Goal: Information Seeking & Learning: Learn about a topic

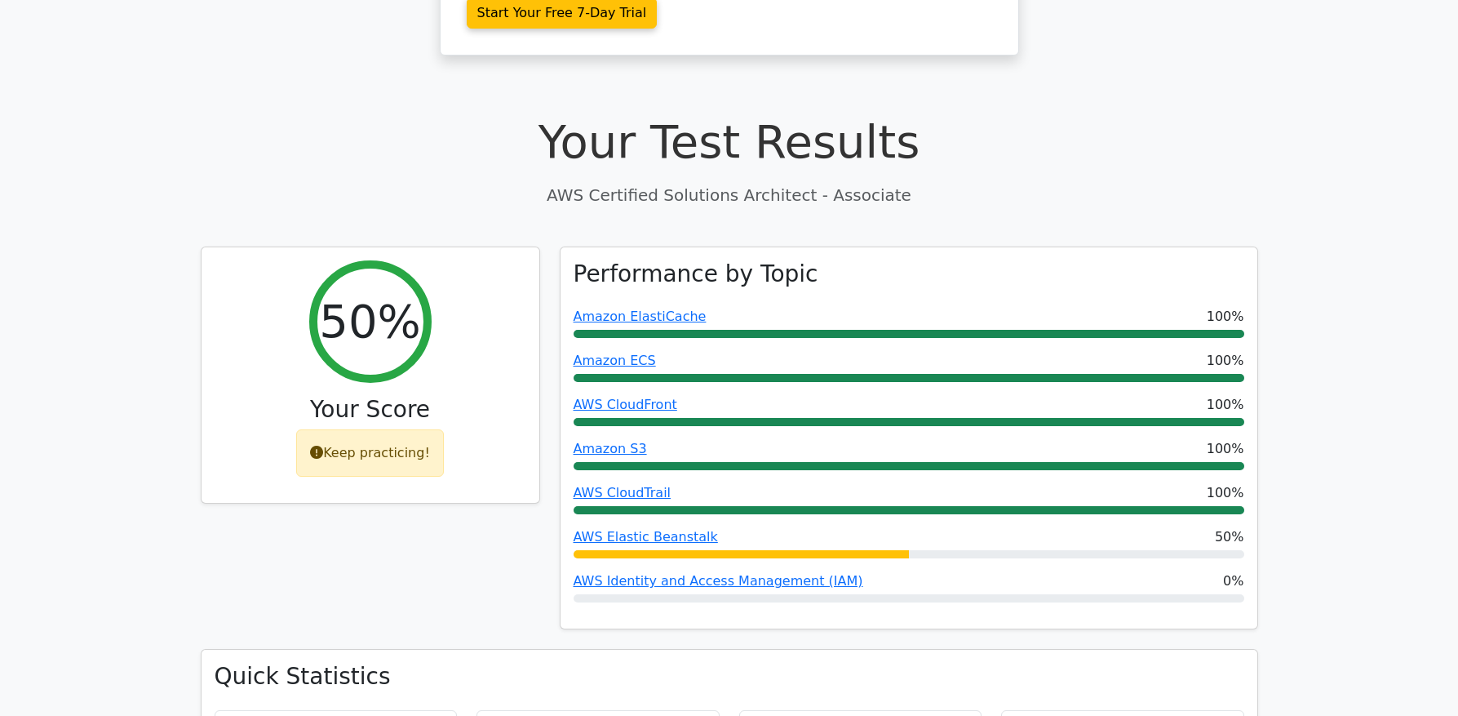
scroll to position [509, 0]
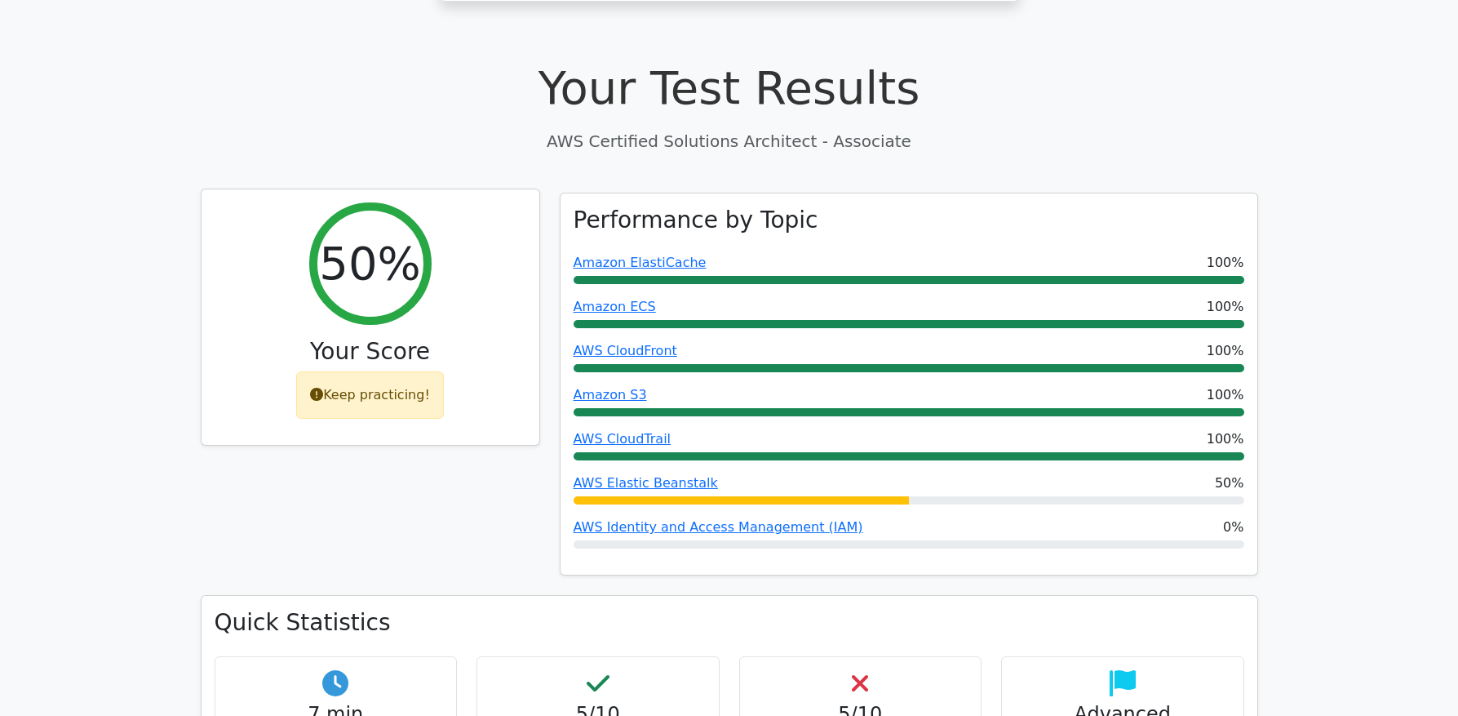
click at [341, 371] on div "Keep practicing!" at bounding box center [370, 394] width 148 height 47
click at [344, 371] on div "Keep practicing!" at bounding box center [370, 394] width 148 height 47
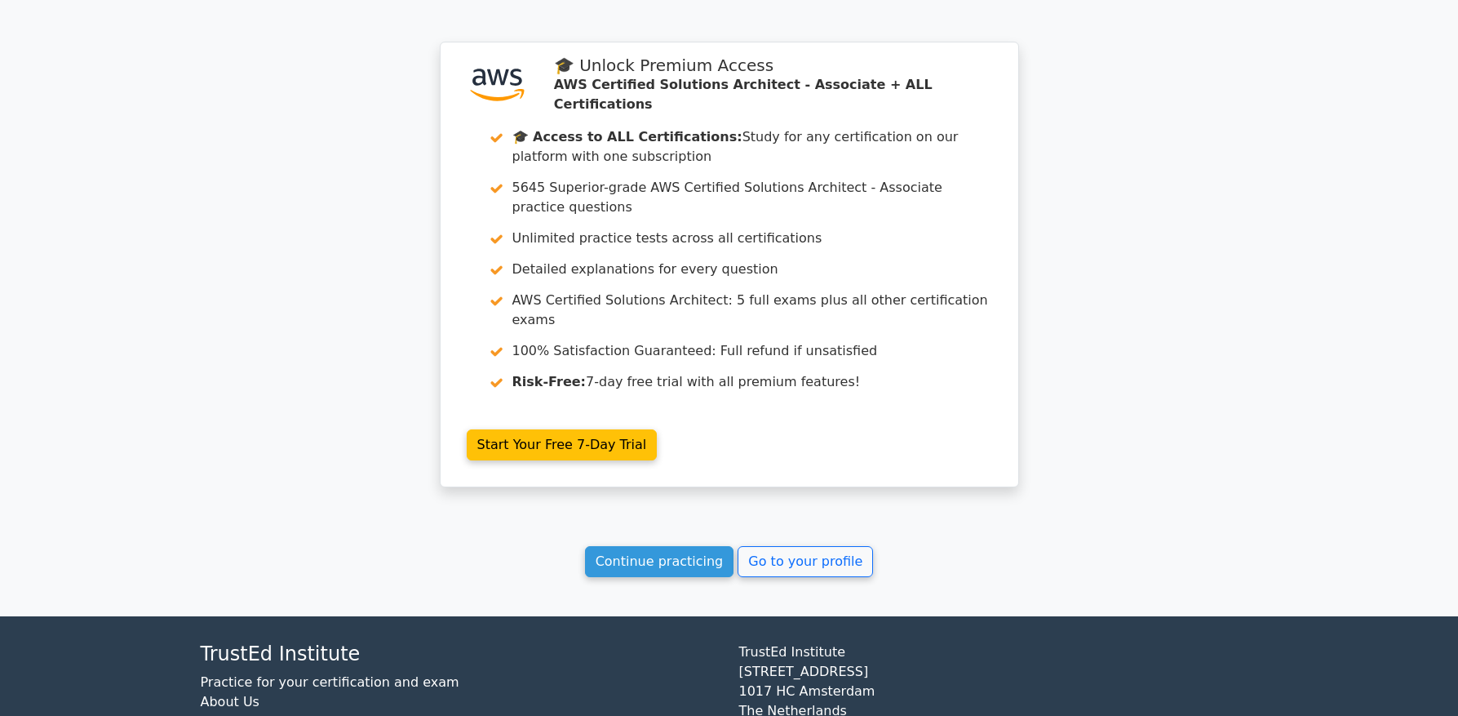
scroll to position [2579, 0]
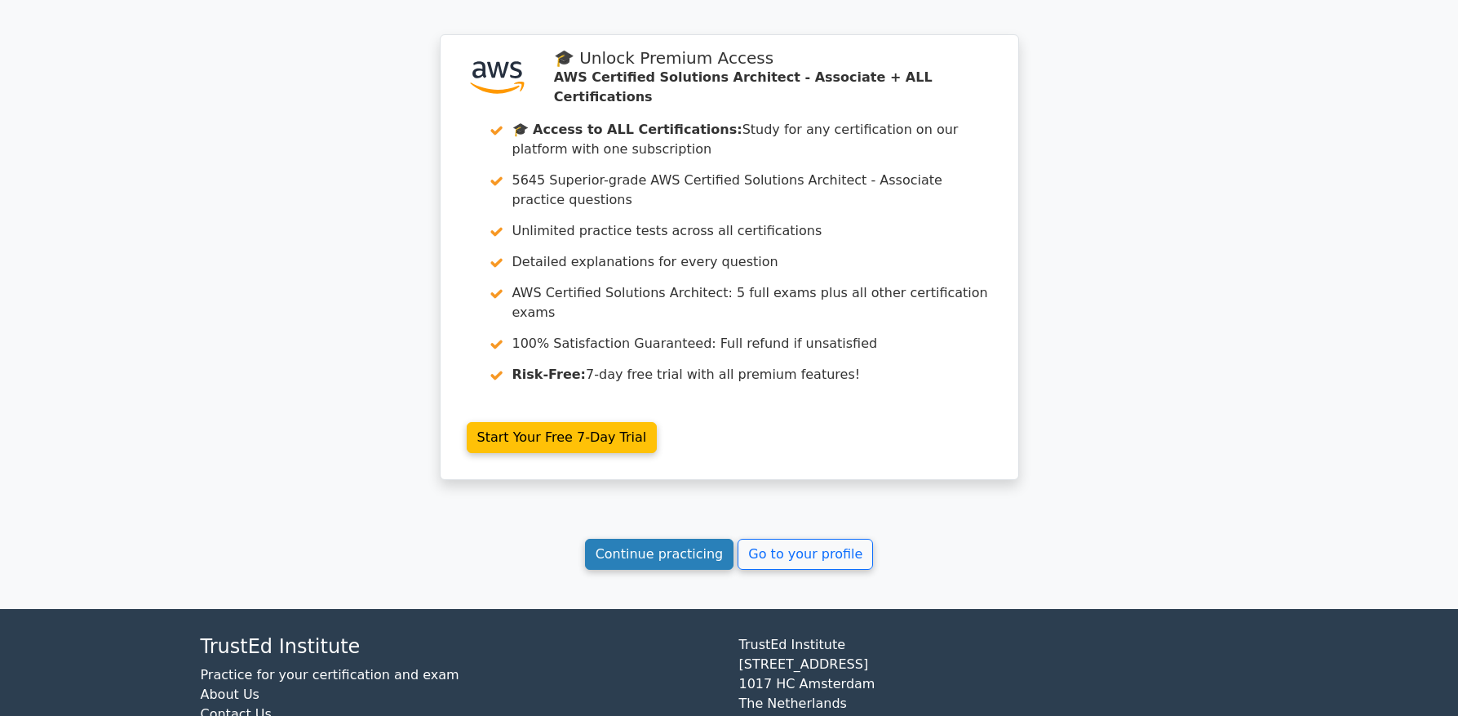
click at [650, 539] on link "Continue practicing" at bounding box center [659, 554] width 149 height 31
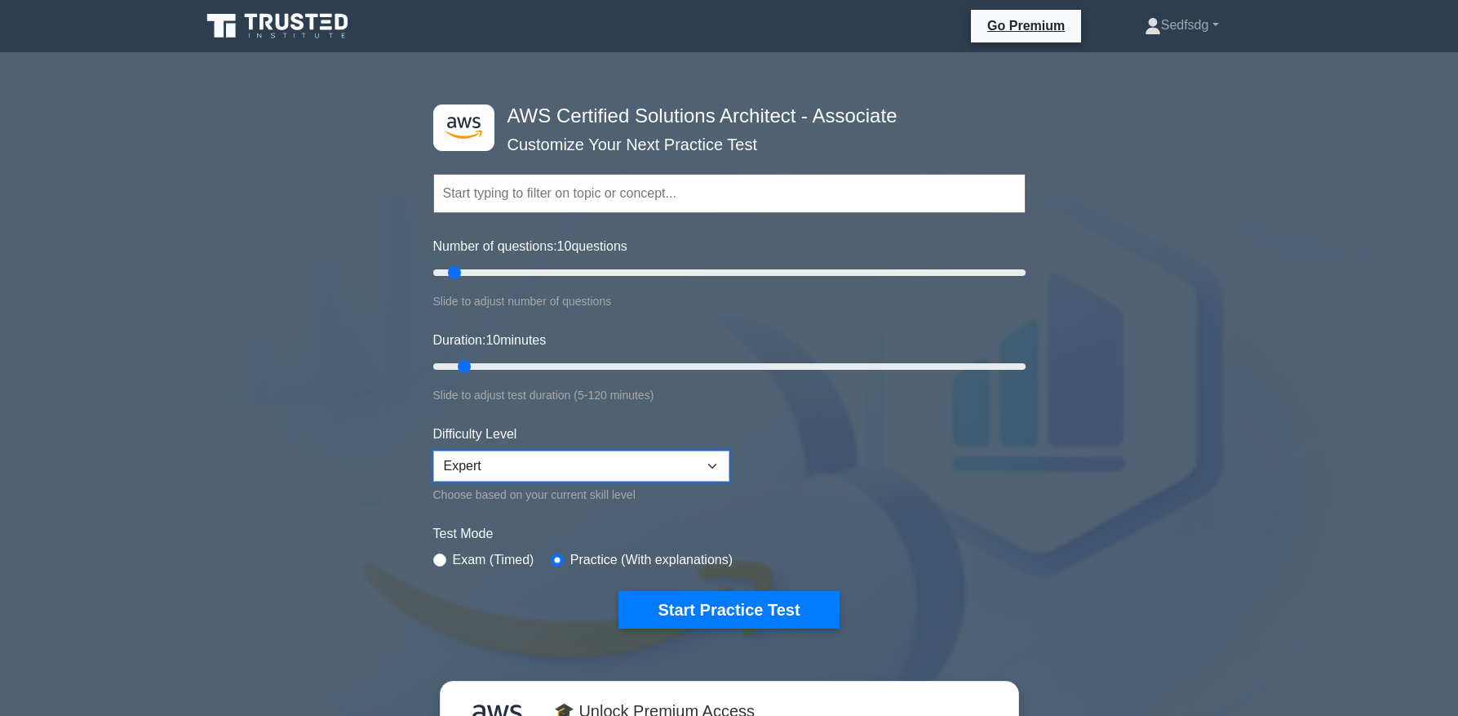
click at [515, 456] on select "Beginner Intermediate Expert" at bounding box center [581, 465] width 296 height 31
click at [433, 450] on select "Beginner Intermediate Expert" at bounding box center [581, 465] width 296 height 31
click at [456, 274] on input "Number of questions: 10 questions" at bounding box center [729, 273] width 592 height 20
click at [765, 614] on button "Start Practice Test" at bounding box center [728, 610] width 220 height 38
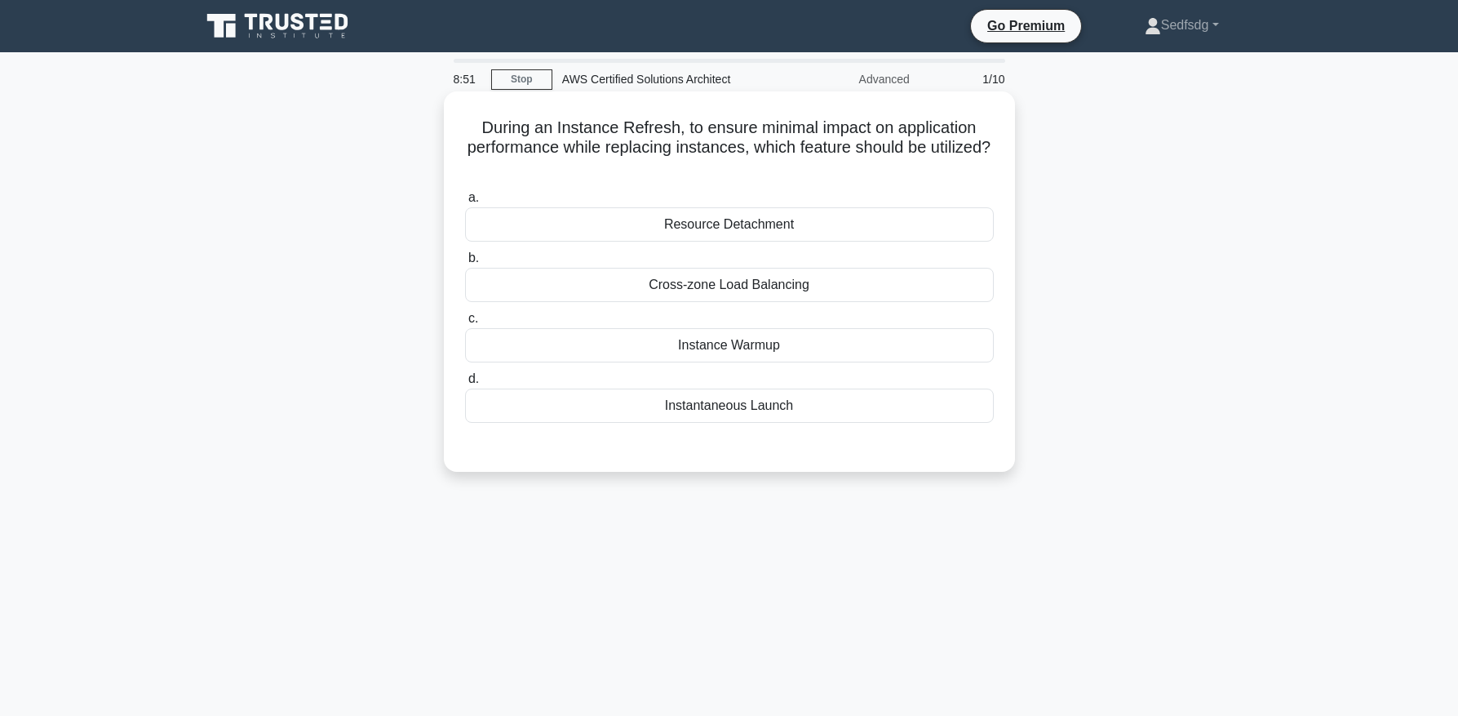
click at [656, 226] on div "Resource Detachment" at bounding box center [729, 224] width 529 height 34
click at [465, 203] on input "a. Resource Detachment" at bounding box center [465, 198] width 0 height 11
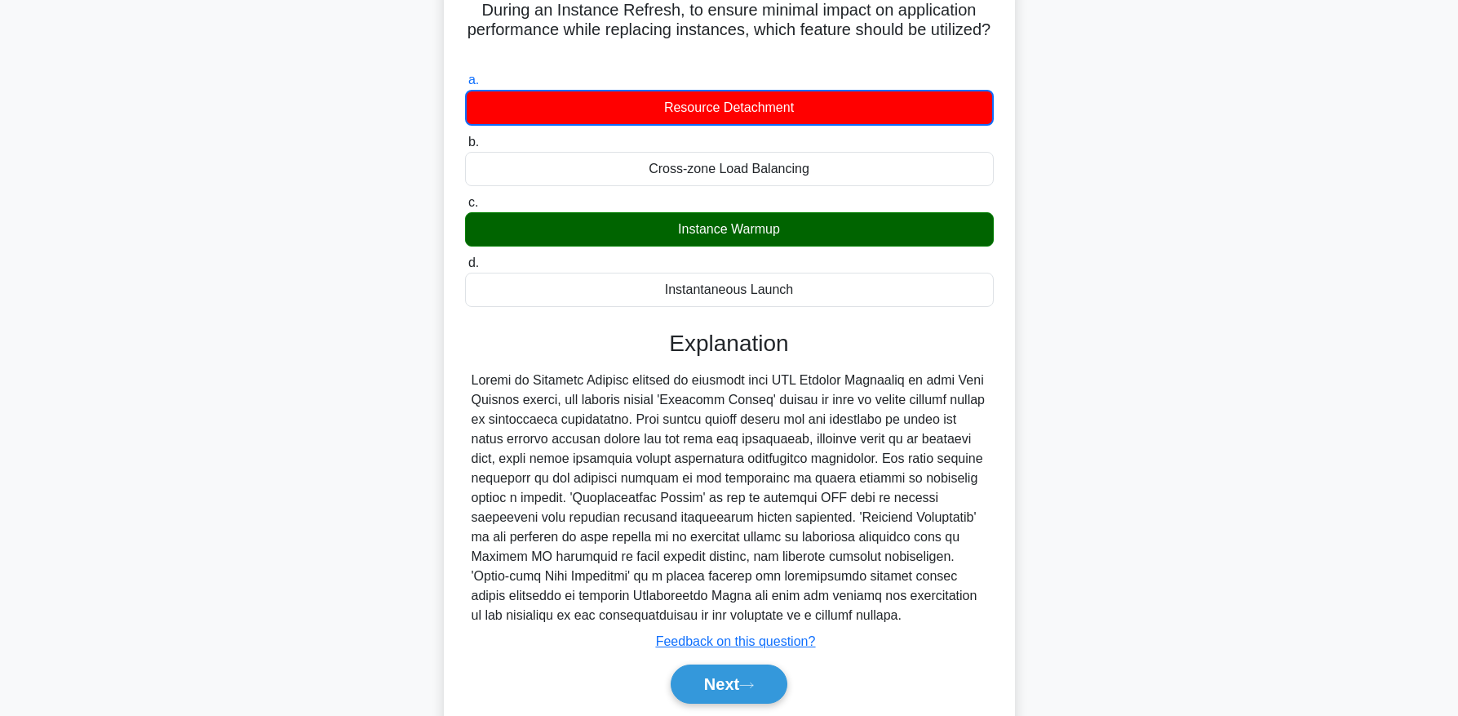
scroll to position [118, 0]
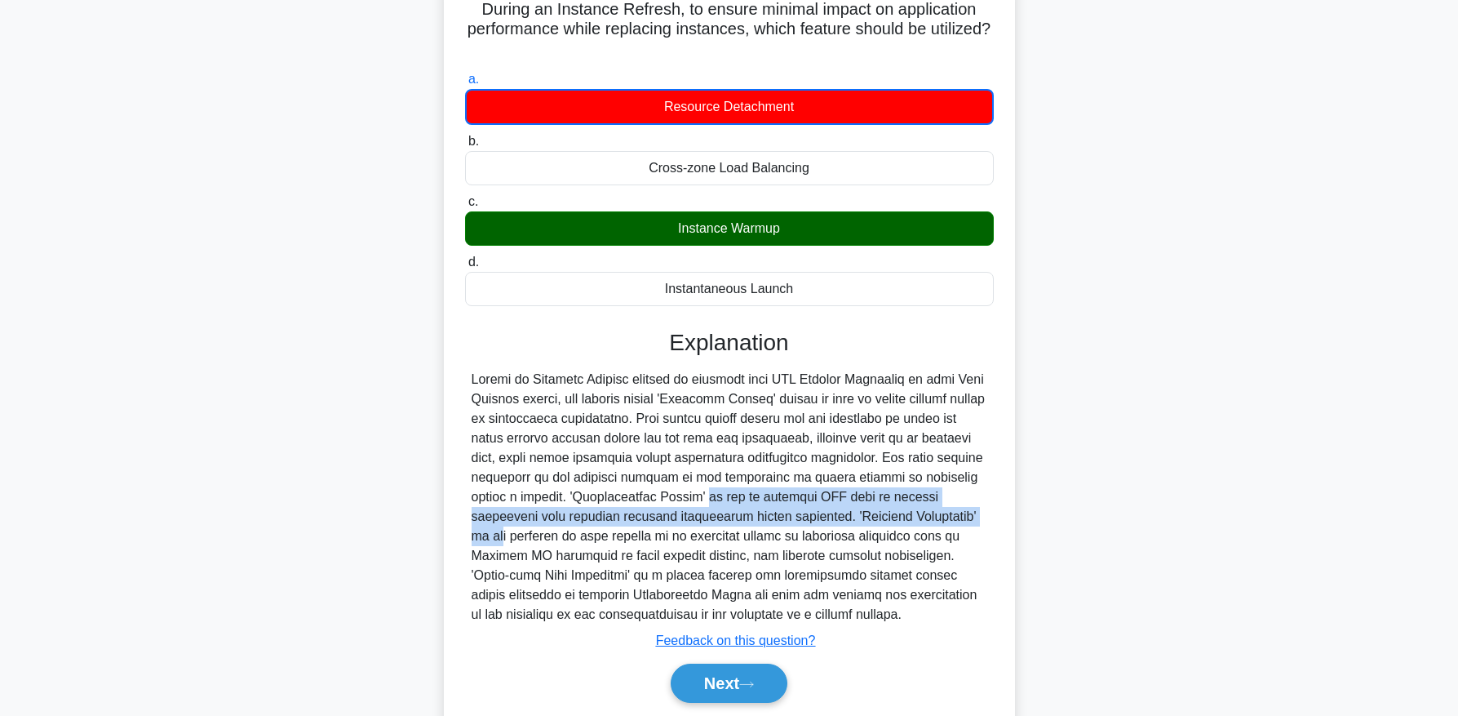
drag, startPoint x: 663, startPoint y: 500, endPoint x: 911, endPoint y: 512, distance: 248.3
click at [911, 512] on div at bounding box center [730, 497] width 516 height 255
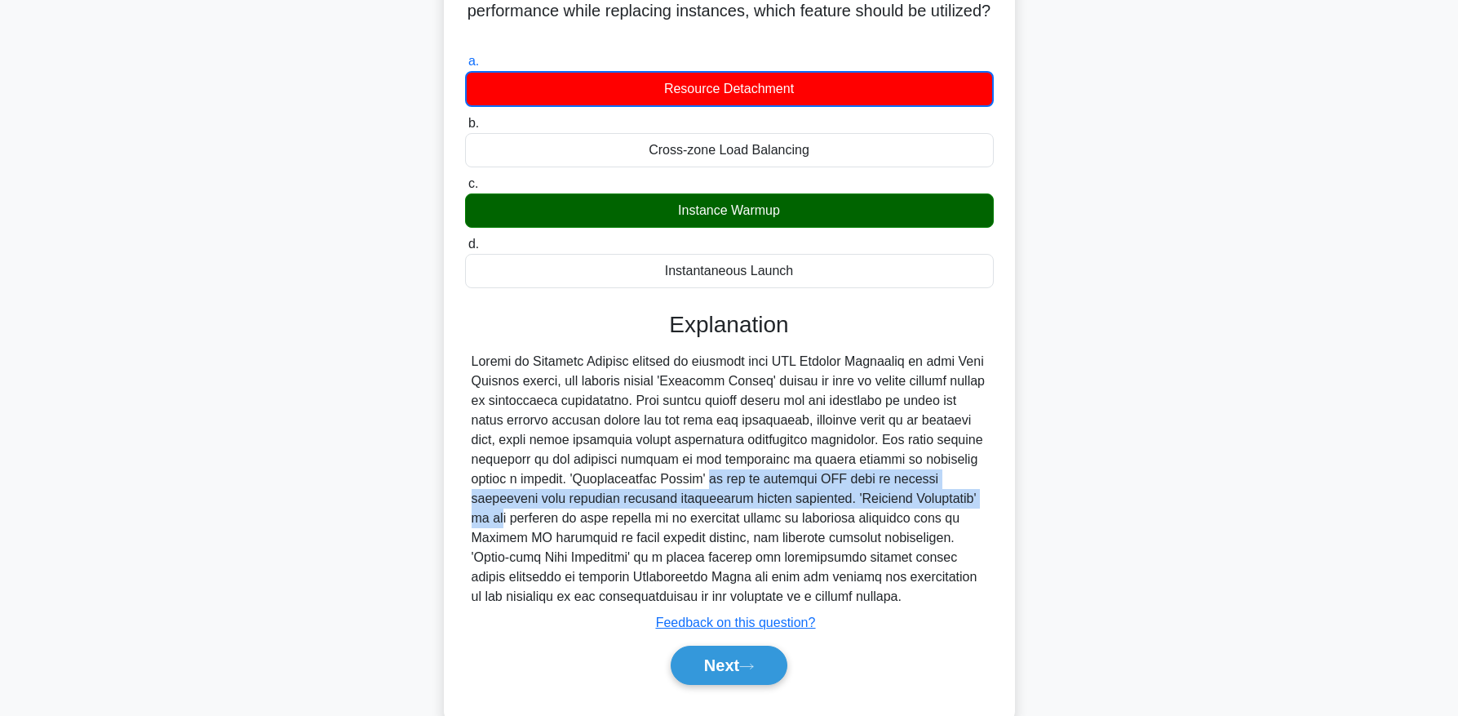
scroll to position [146, 0]
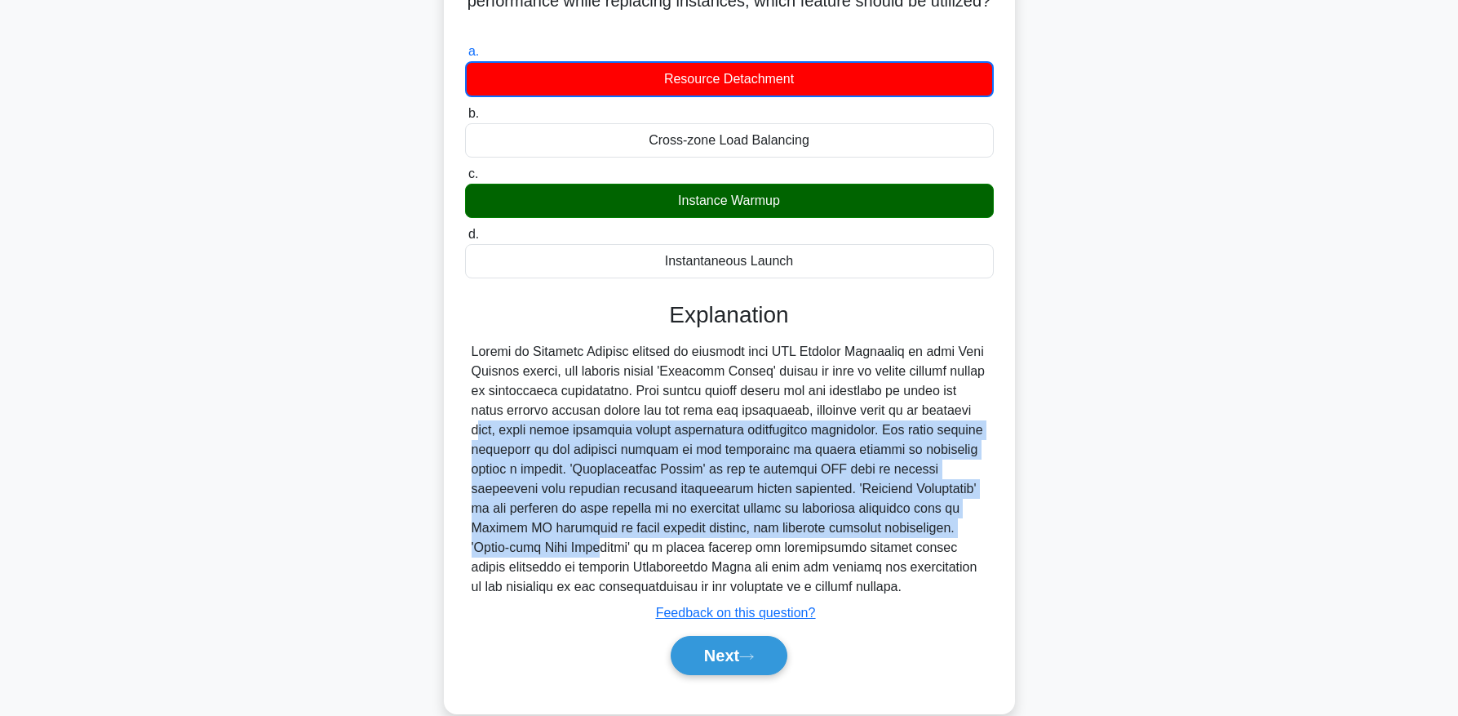
drag, startPoint x: 905, startPoint y: 408, endPoint x: 937, endPoint y: 534, distance: 130.4
click at [937, 534] on div at bounding box center [730, 469] width 516 height 255
click at [738, 669] on button "Next" at bounding box center [729, 655] width 117 height 39
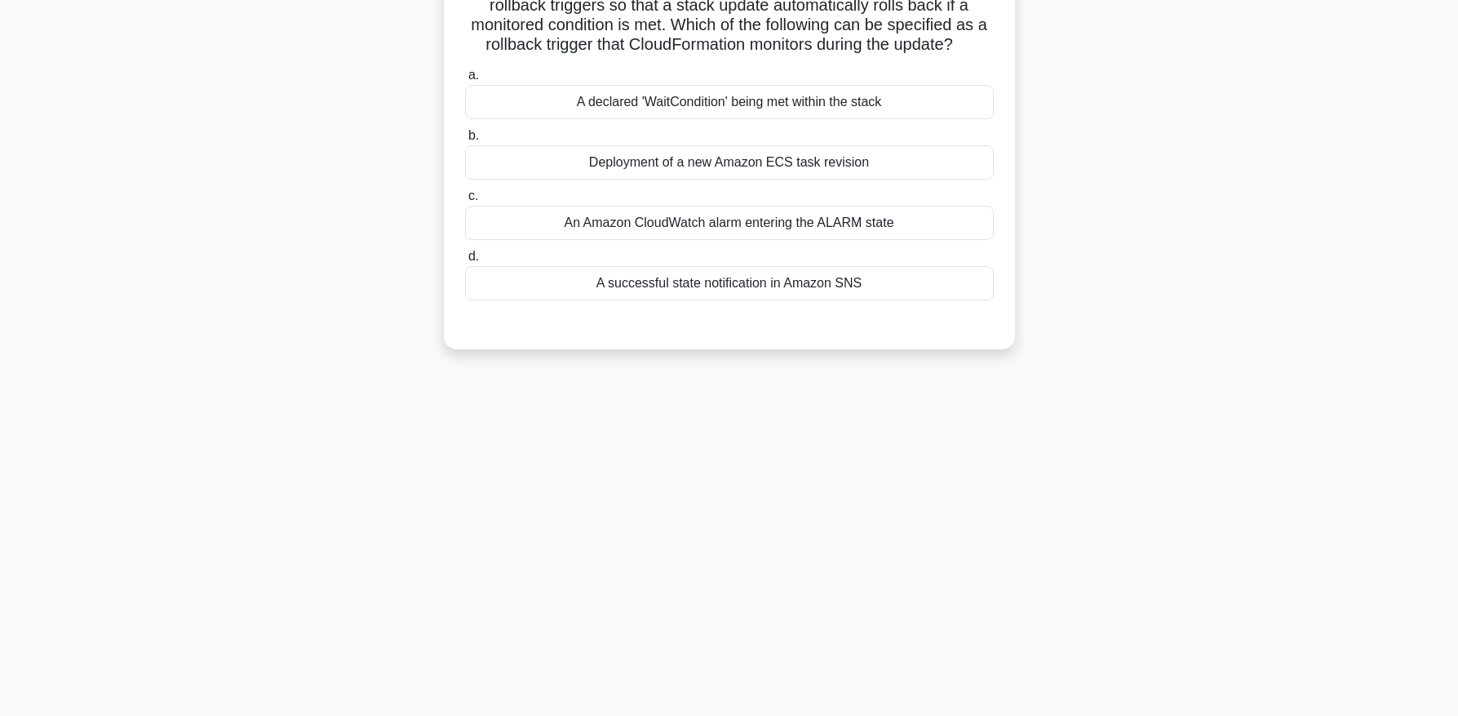
scroll to position [97, 0]
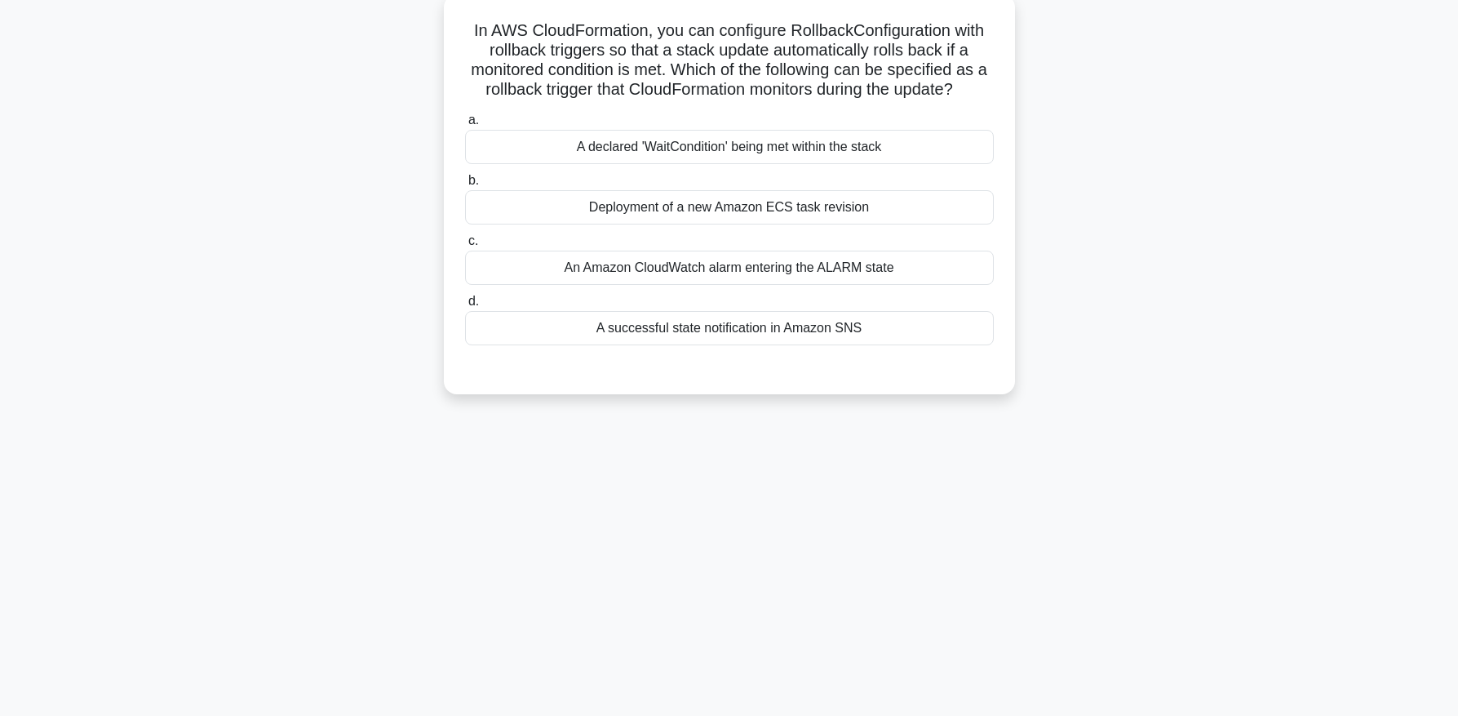
click at [866, 264] on div "An Amazon CloudWatch alarm entering the ALARM state" at bounding box center [729, 267] width 529 height 34
click at [465, 246] on input "c. An Amazon CloudWatch alarm entering the ALARM state" at bounding box center [465, 241] width 0 height 11
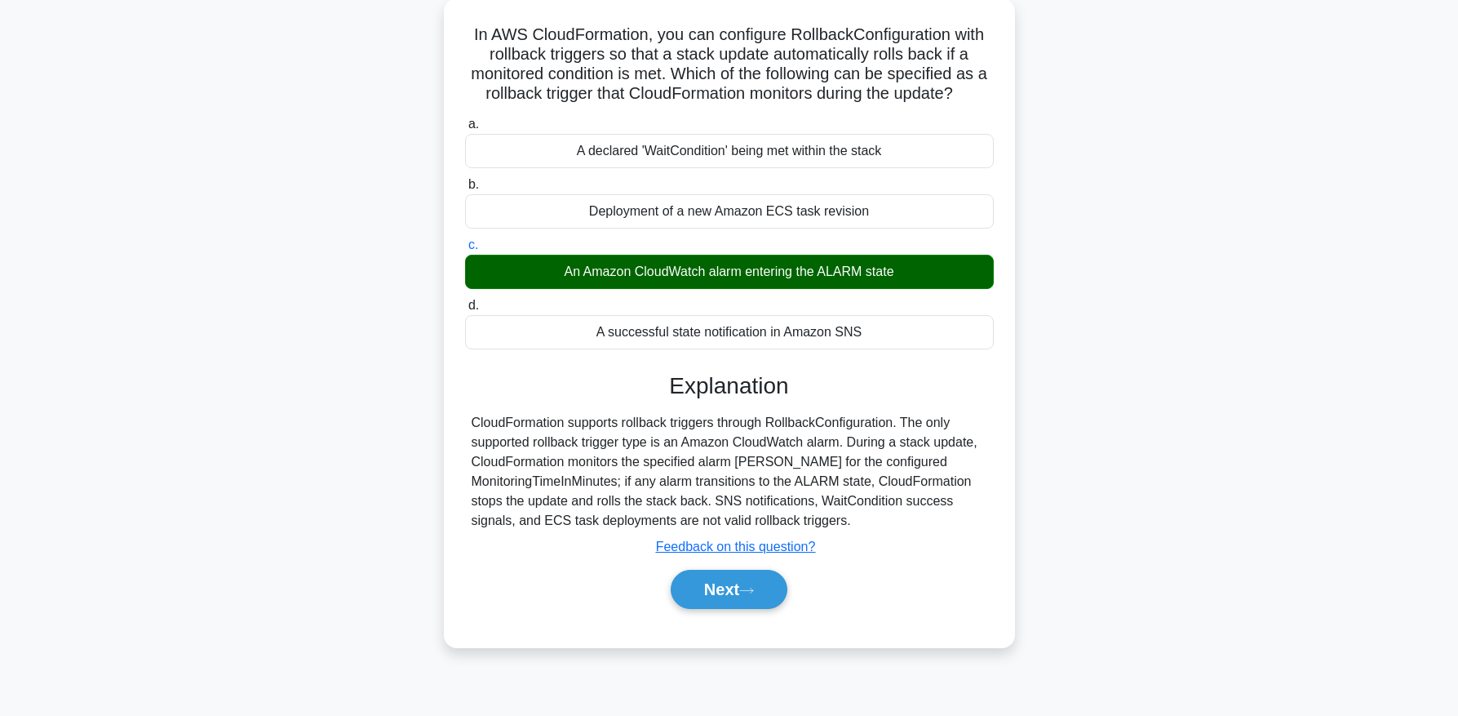
scroll to position [100, 0]
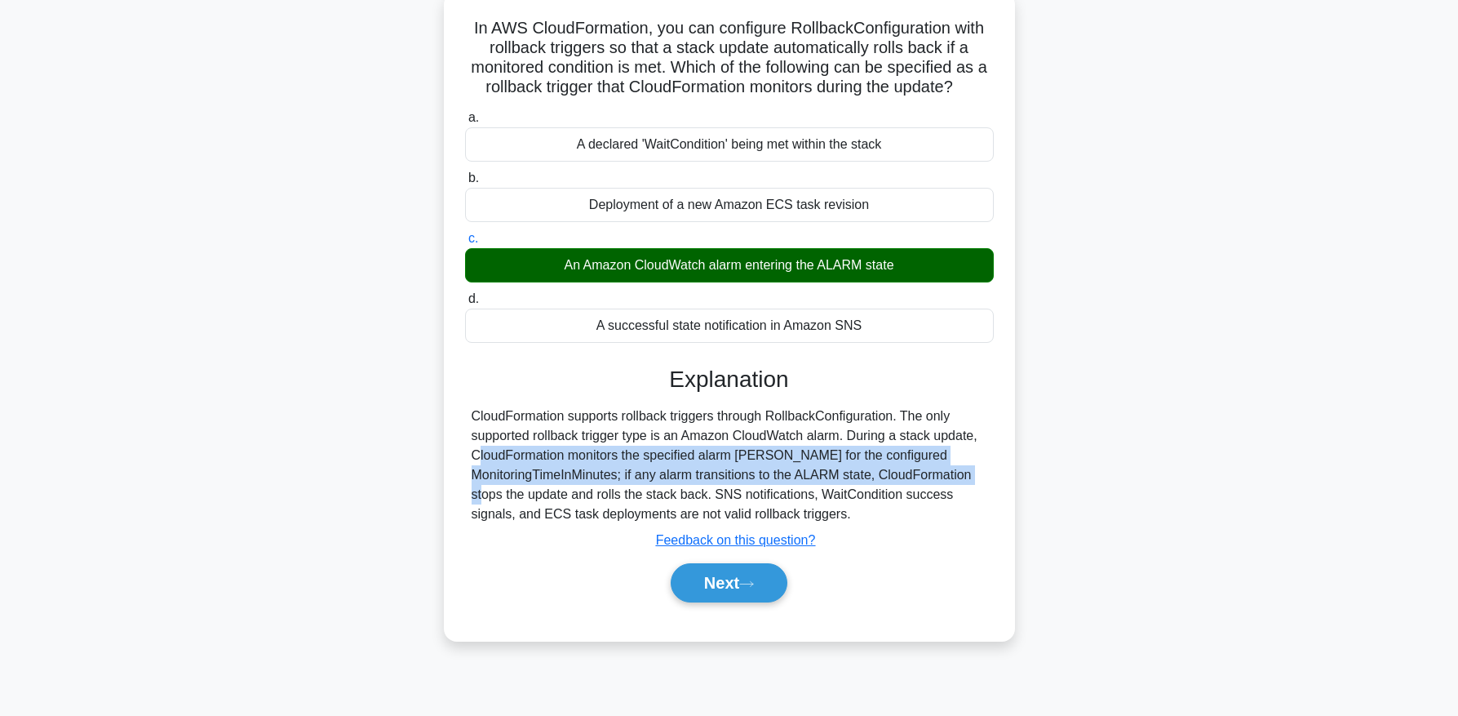
drag, startPoint x: 889, startPoint y: 434, endPoint x: 942, endPoint y: 485, distance: 73.9
click at [942, 485] on div "CloudFormation supports rollback triggers through RollbackConfiguration. The on…" at bounding box center [730, 464] width 516 height 117
click at [754, 596] on button "Next" at bounding box center [729, 582] width 117 height 39
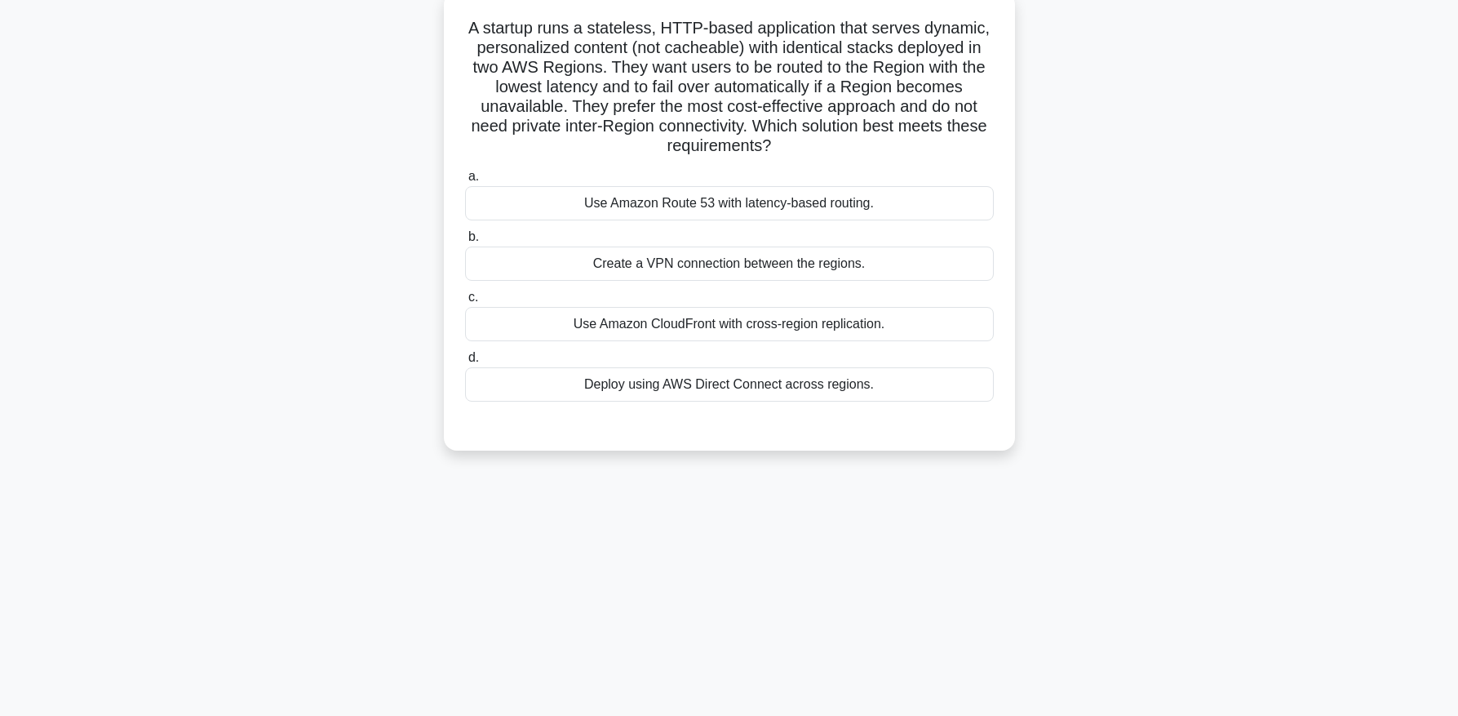
click at [743, 322] on div "Use Amazon CloudFront with cross-region replication." at bounding box center [729, 324] width 529 height 34
click at [465, 303] on input "c. Use Amazon CloudFront with cross-region replication." at bounding box center [465, 297] width 0 height 11
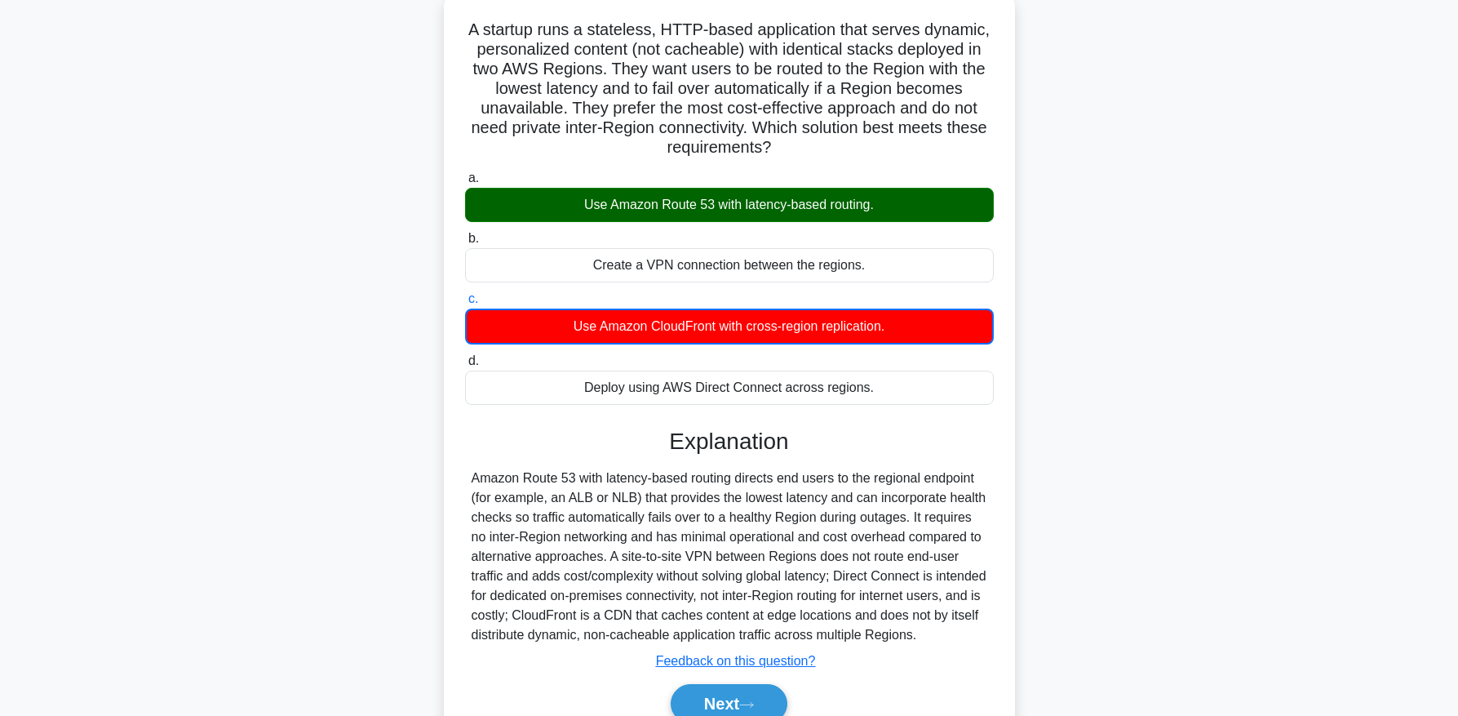
scroll to position [104, 0]
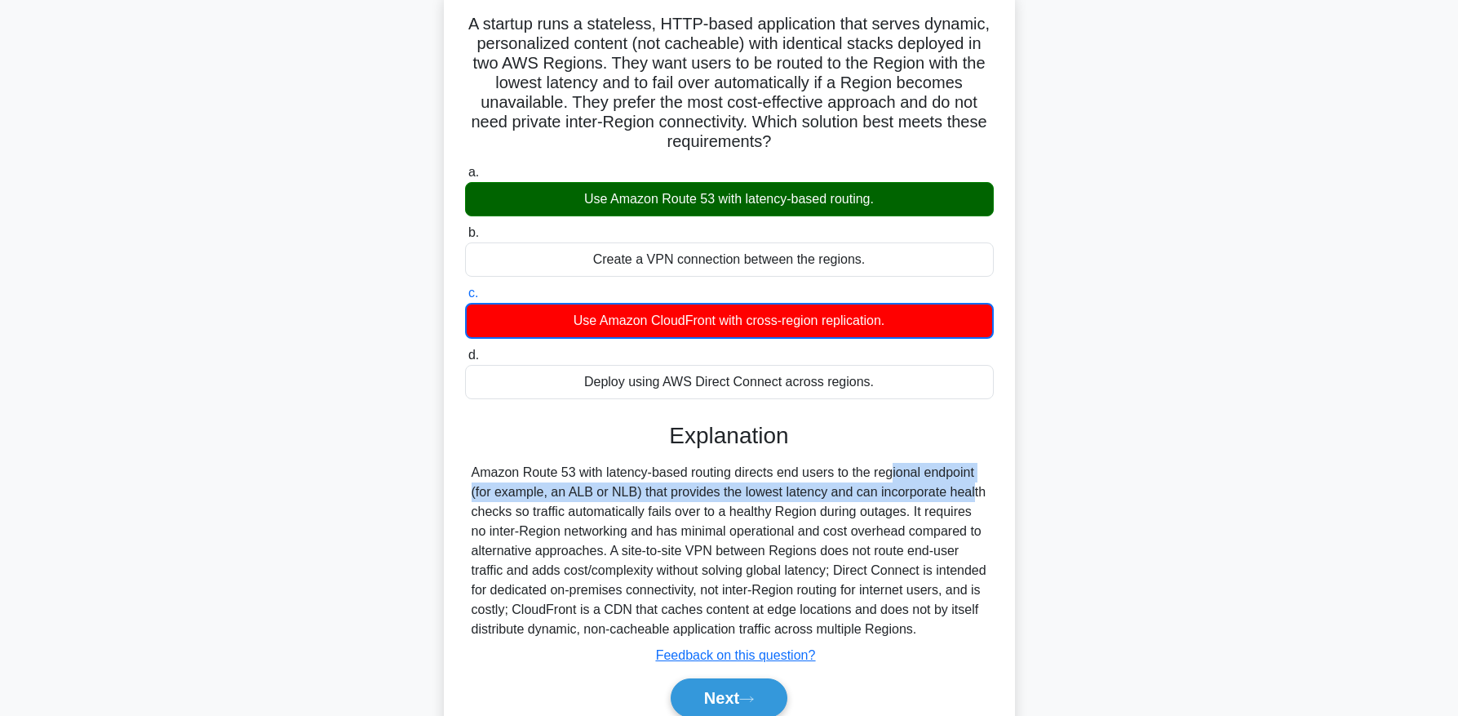
drag, startPoint x: 799, startPoint y: 481, endPoint x: 875, endPoint y: 489, distance: 76.2
click at [875, 489] on div "Amazon Route 53 with latency-based routing directs end users to the regional en…" at bounding box center [730, 551] width 516 height 176
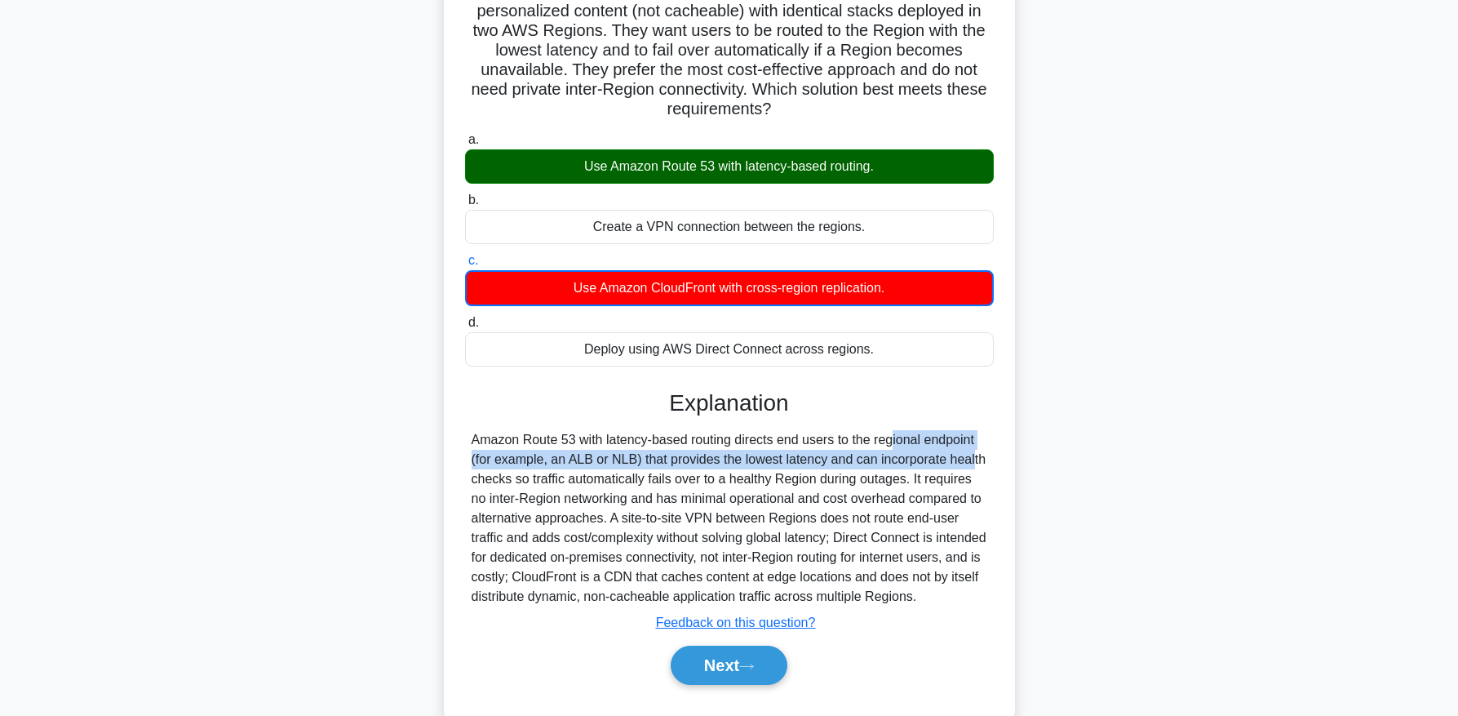
scroll to position [138, 0]
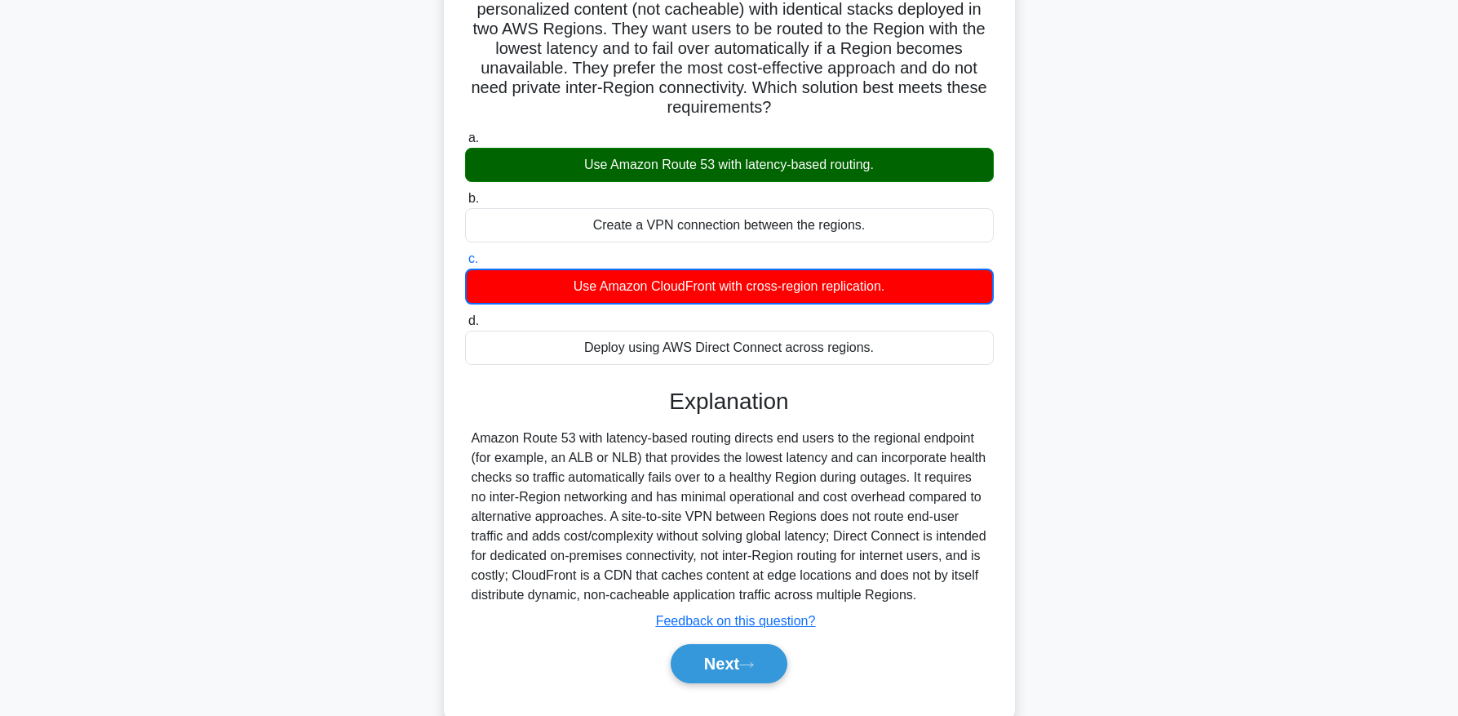
click at [774, 474] on div "Amazon Route 53 with latency-based routing directs end users to the regional en…" at bounding box center [730, 516] width 516 height 176
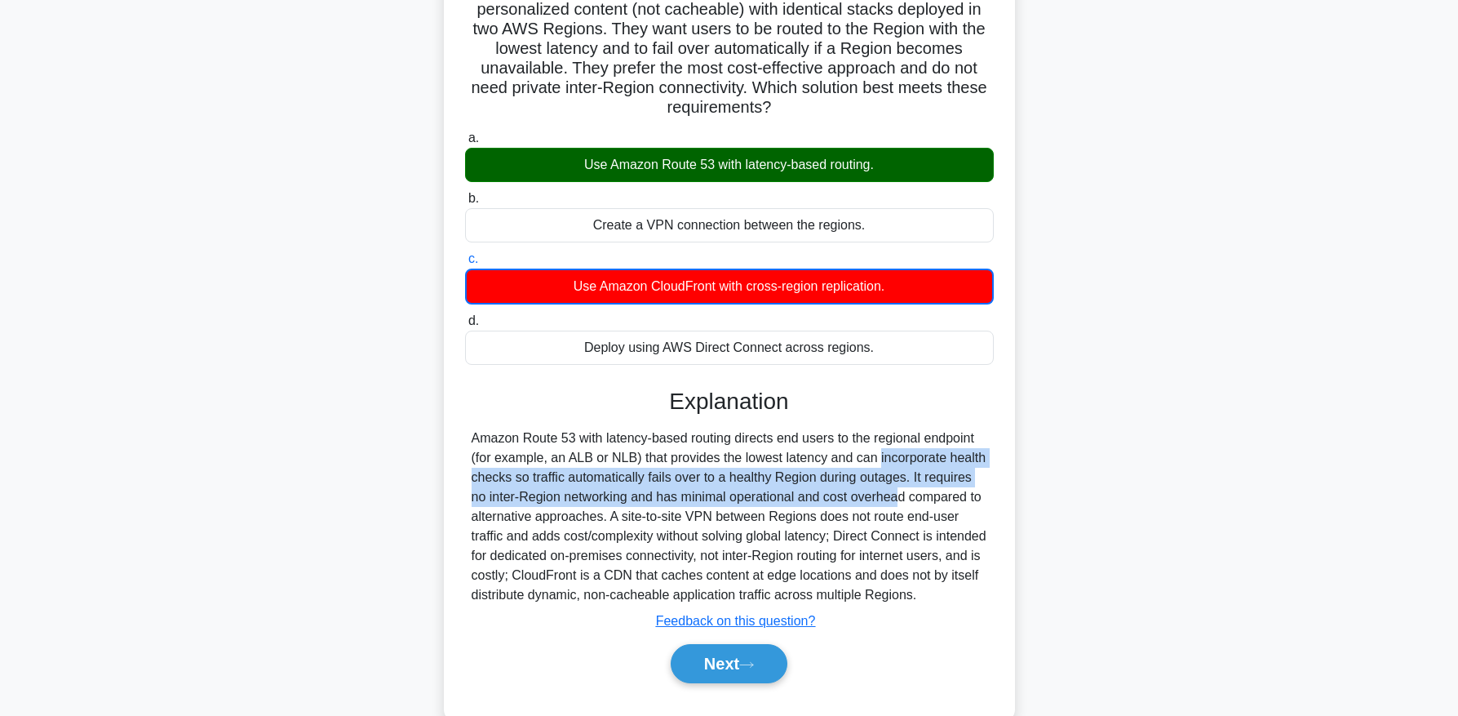
drag, startPoint x: 782, startPoint y: 467, endPoint x: 794, endPoint y: 495, distance: 30.8
click at [794, 495] on div "Amazon Route 53 with latency-based routing directs end users to the regional en…" at bounding box center [730, 516] width 516 height 176
click at [752, 663] on icon at bounding box center [746, 664] width 15 height 9
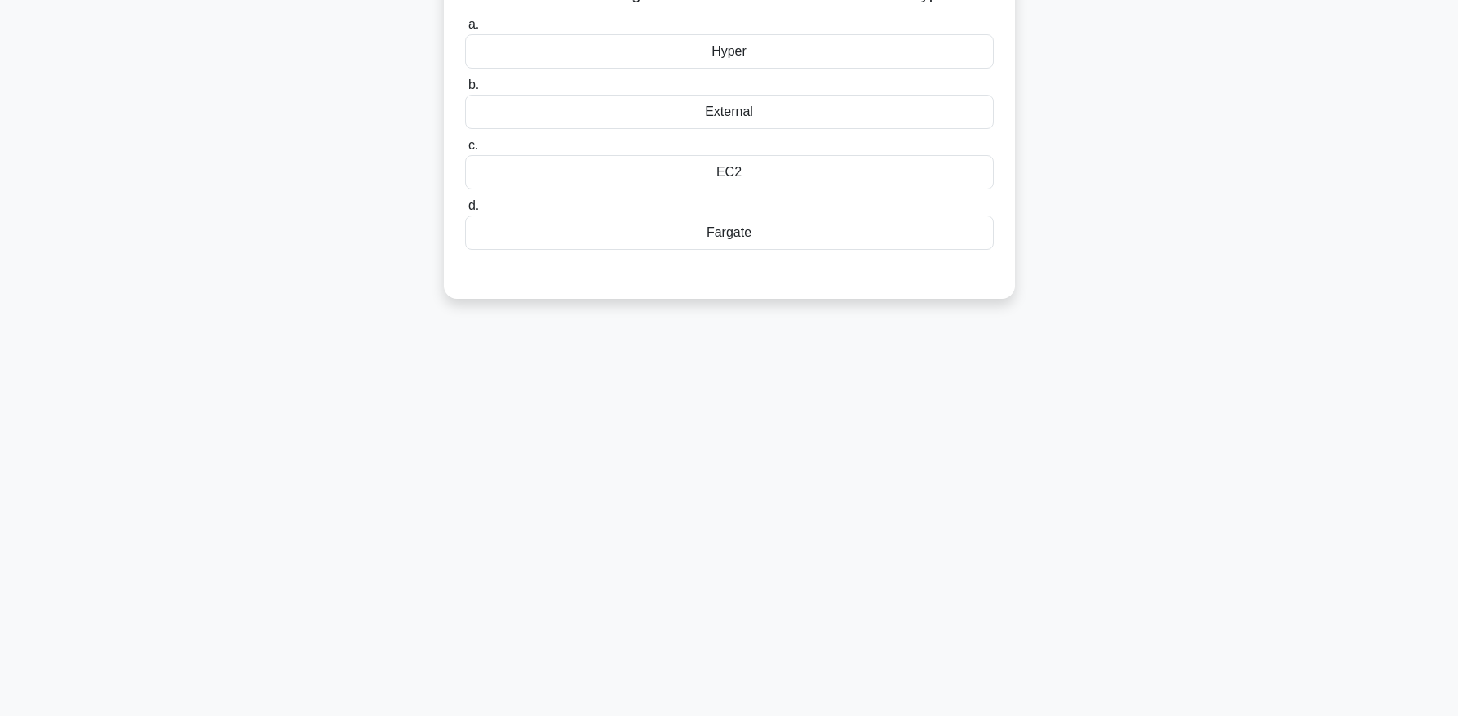
scroll to position [26, 0]
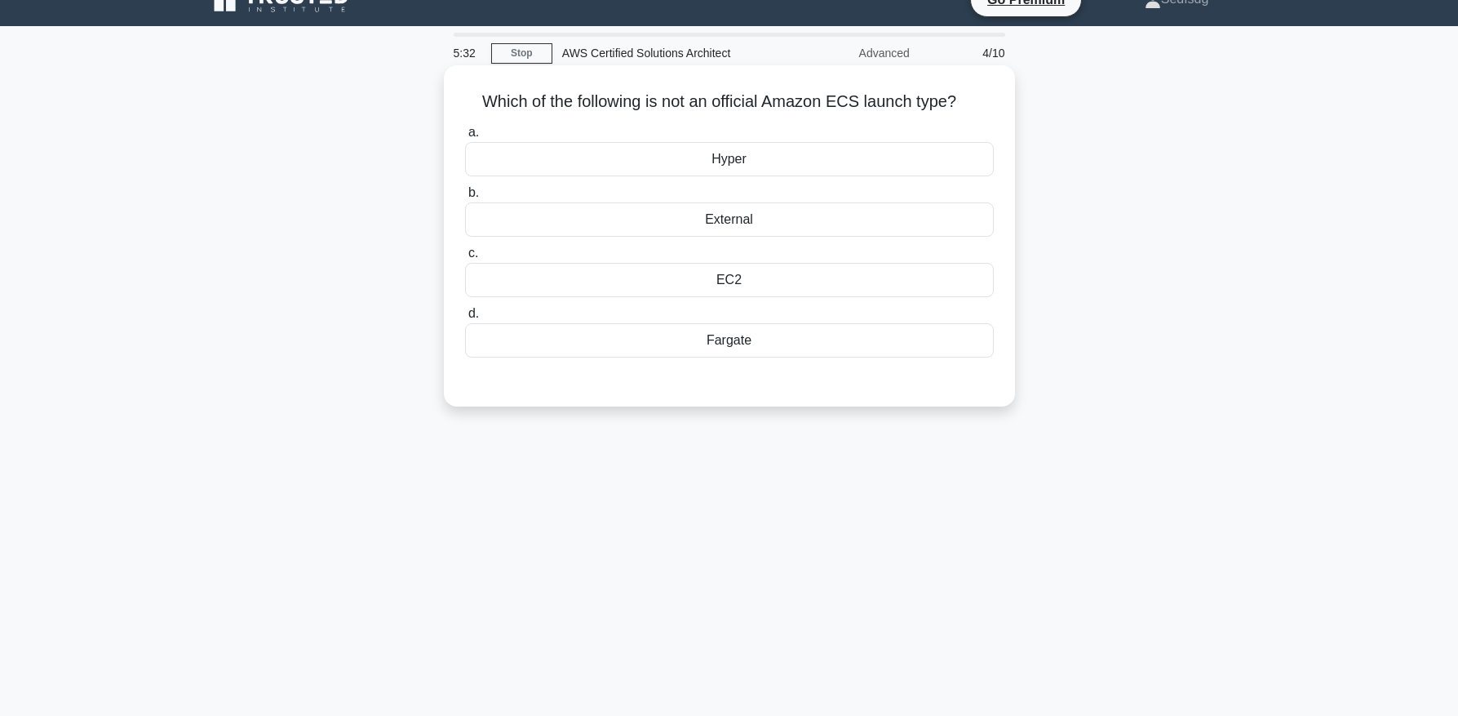
click at [839, 275] on div "EC2" at bounding box center [729, 280] width 529 height 34
click at [465, 259] on input "c. EC2" at bounding box center [465, 253] width 0 height 11
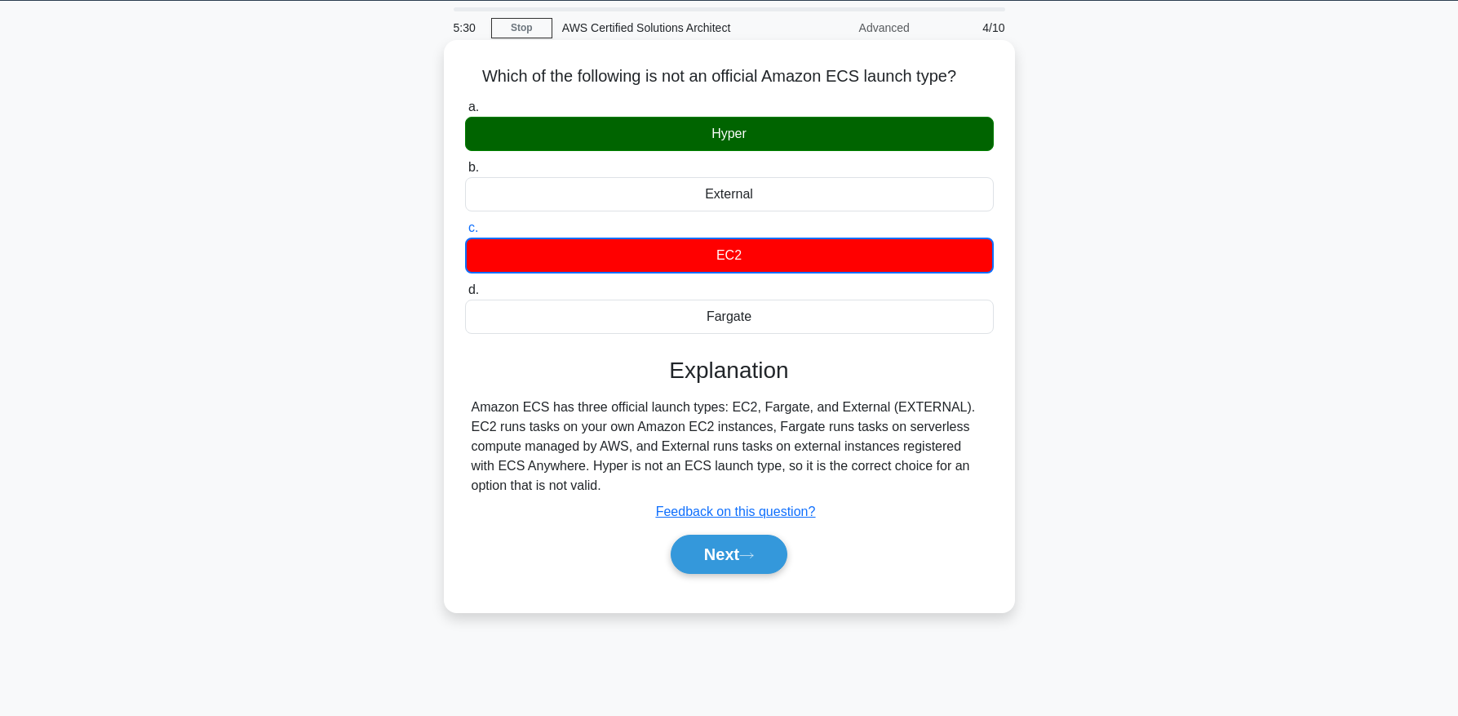
scroll to position [61, 0]
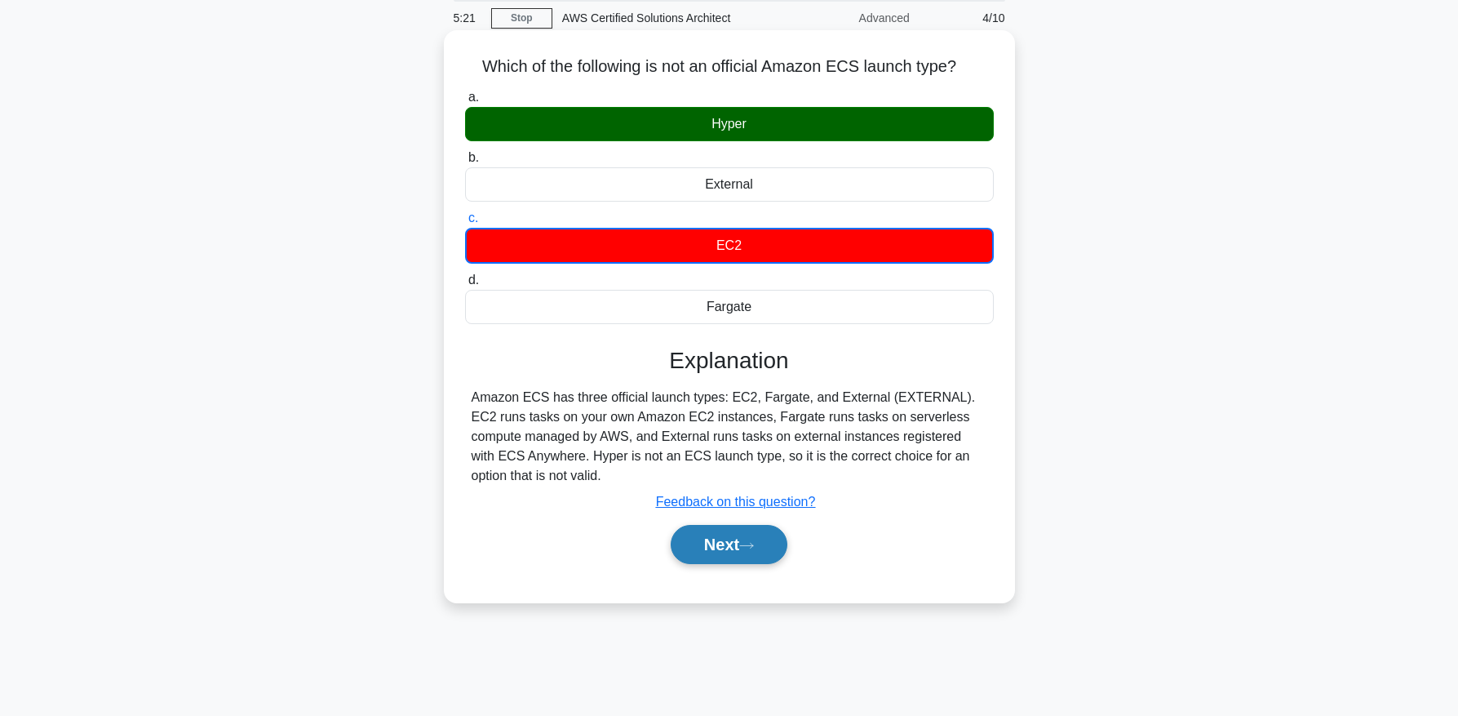
click at [682, 550] on button "Next" at bounding box center [729, 544] width 117 height 39
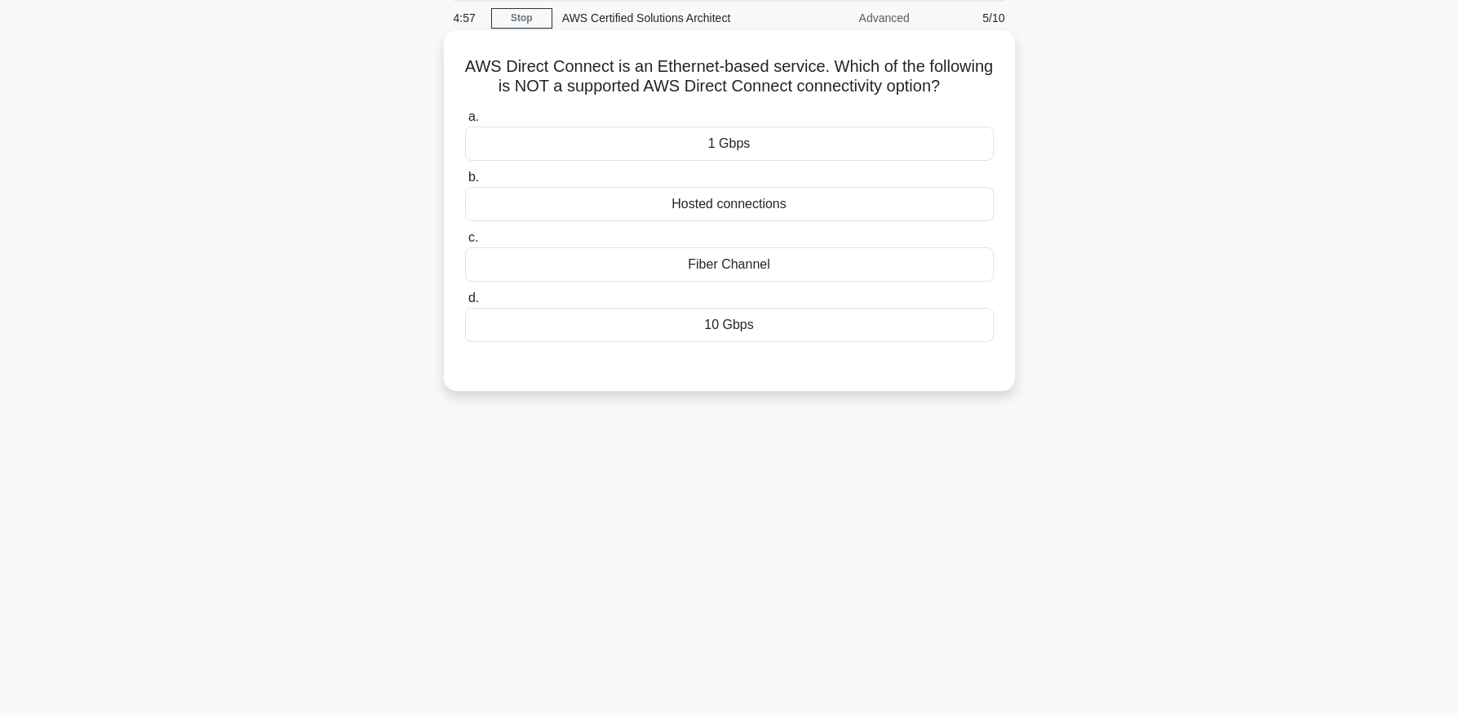
click at [766, 261] on div "Fiber Channel" at bounding box center [729, 264] width 529 height 34
click at [465, 243] on input "c. Fiber Channel" at bounding box center [465, 238] width 0 height 11
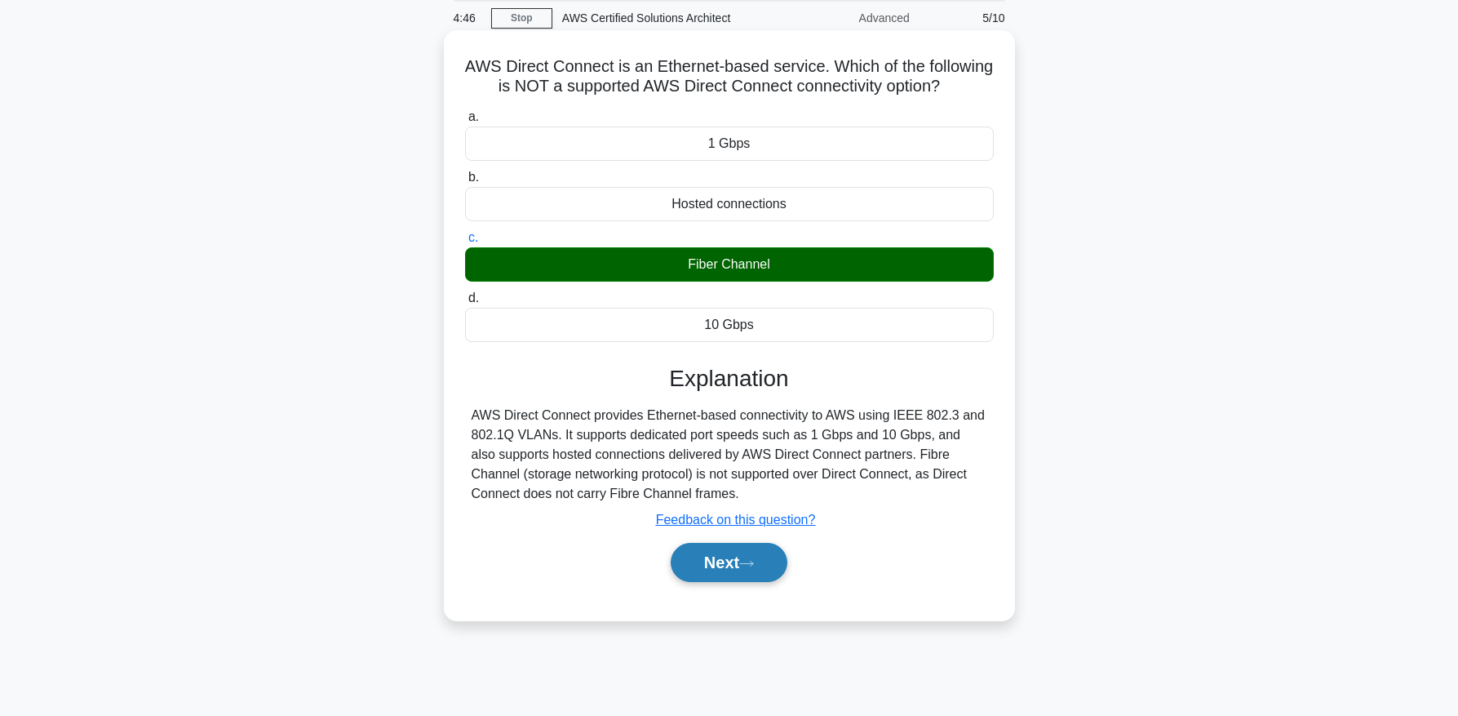
click at [740, 580] on button "Next" at bounding box center [729, 562] width 117 height 39
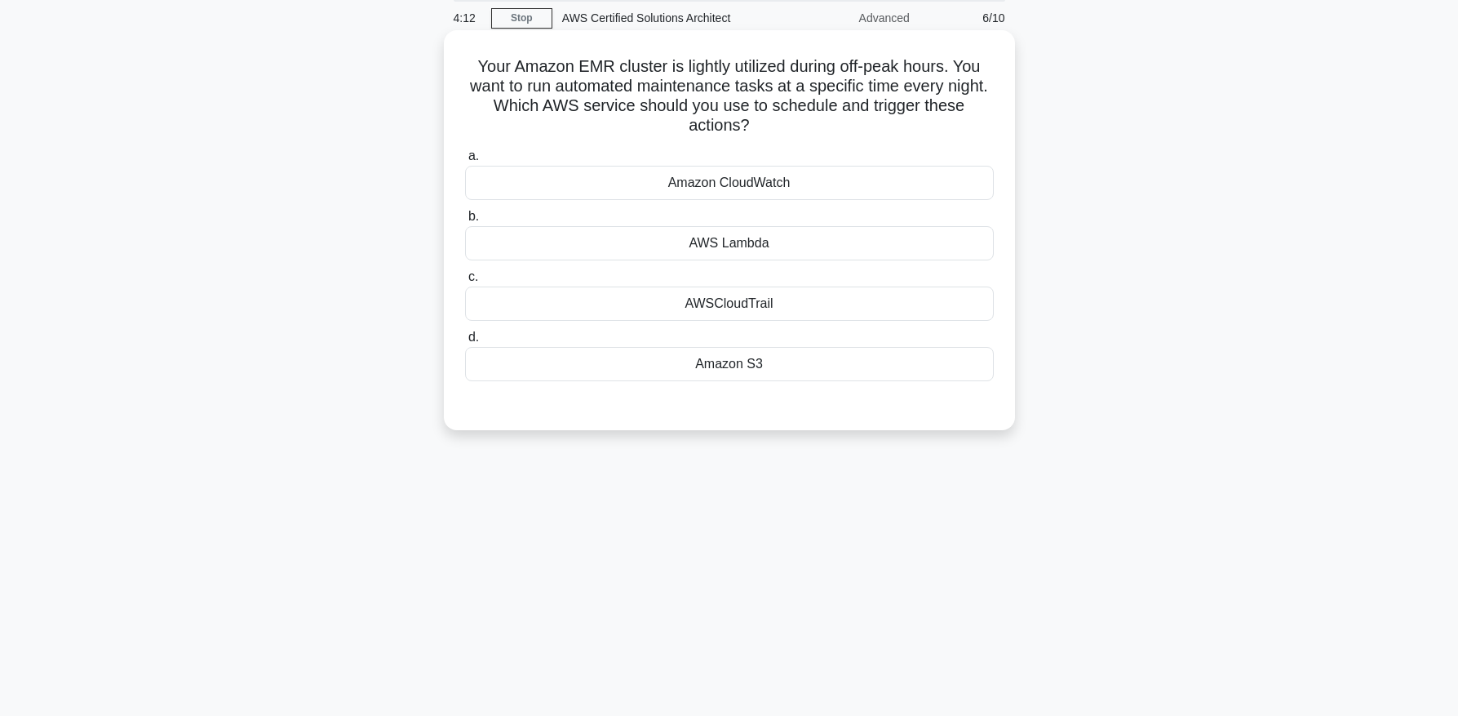
click at [770, 239] on div "AWS Lambda" at bounding box center [729, 243] width 529 height 34
click at [465, 222] on input "b. AWS Lambda" at bounding box center [465, 216] width 0 height 11
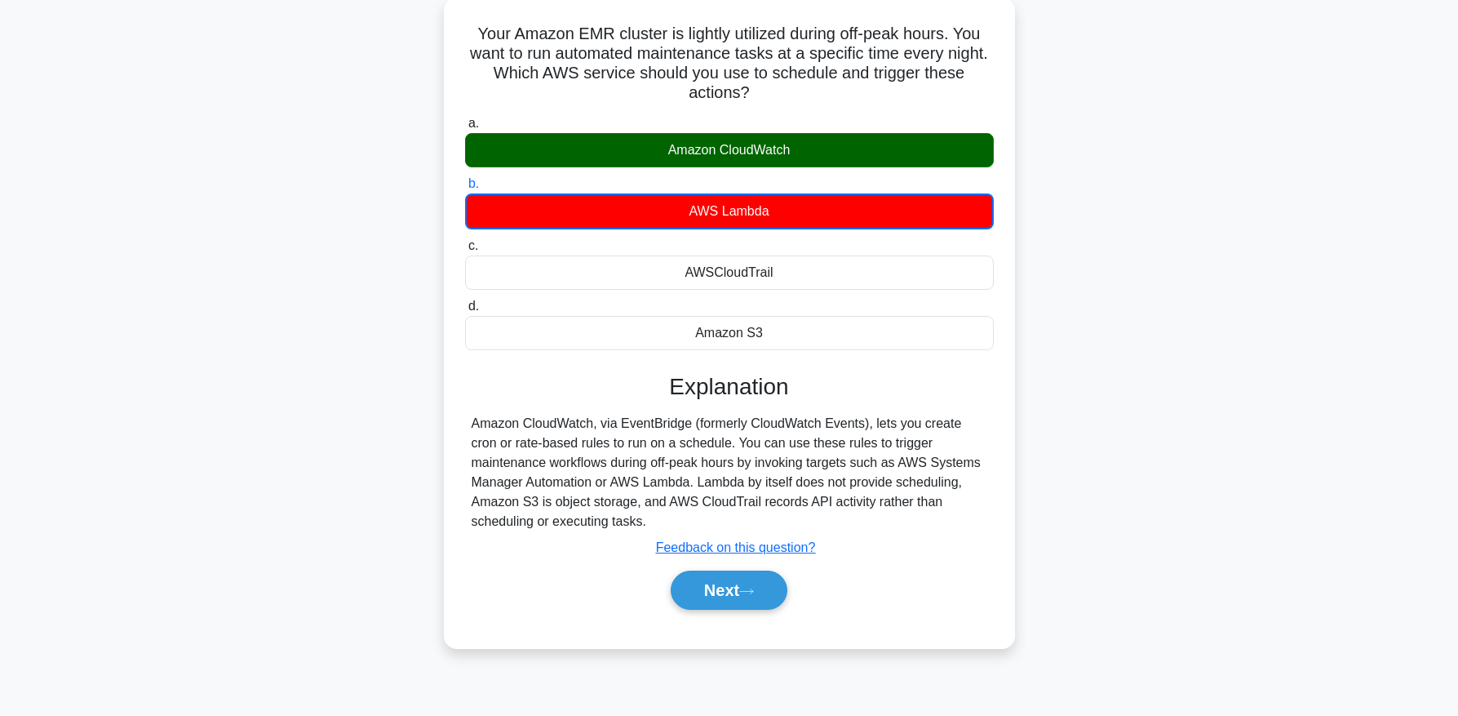
scroll to position [100, 0]
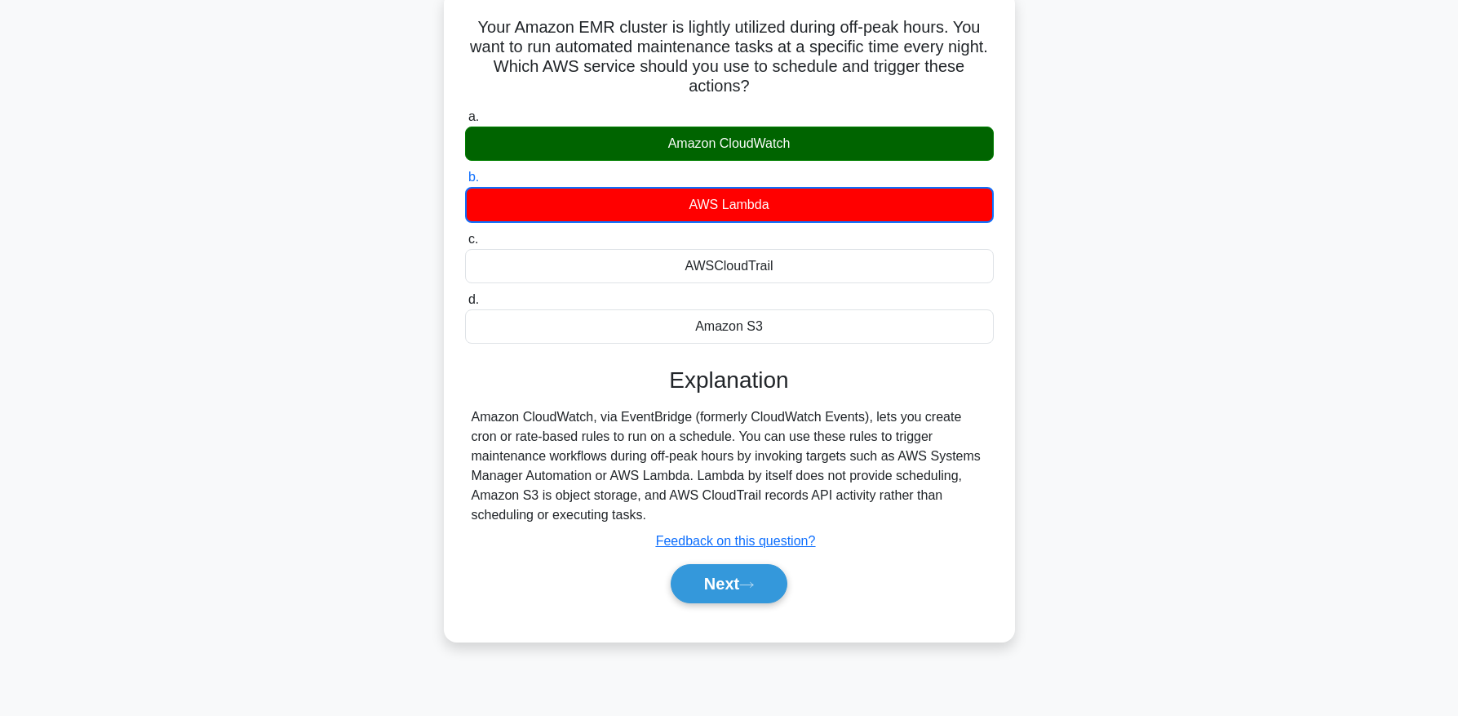
drag, startPoint x: 641, startPoint y: 476, endPoint x: 954, endPoint y: 511, distance: 315.3
click at [954, 511] on div "Amazon CloudWatch, via EventBridge (formerly CloudWatch Events), lets you creat…" at bounding box center [730, 465] width 516 height 117
click at [716, 578] on button "Next" at bounding box center [729, 583] width 117 height 39
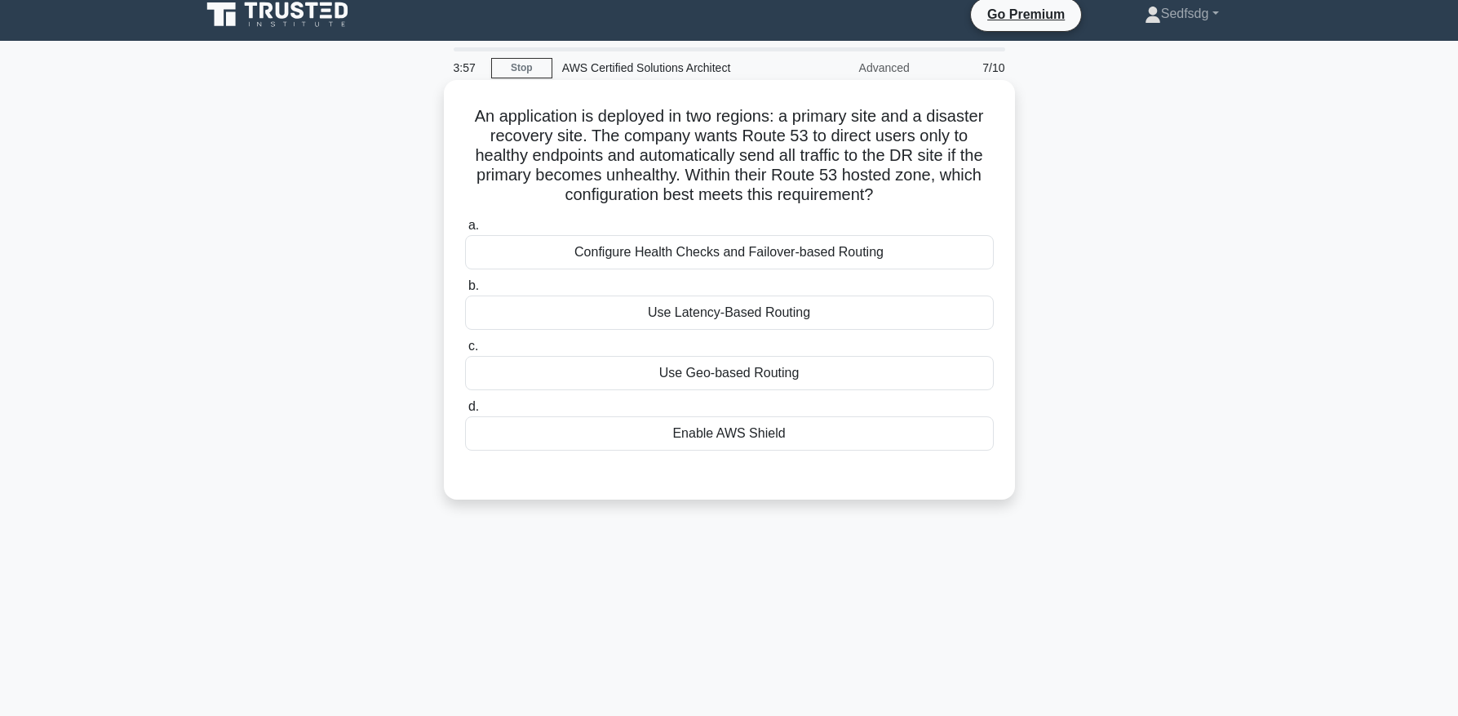
scroll to position [0, 0]
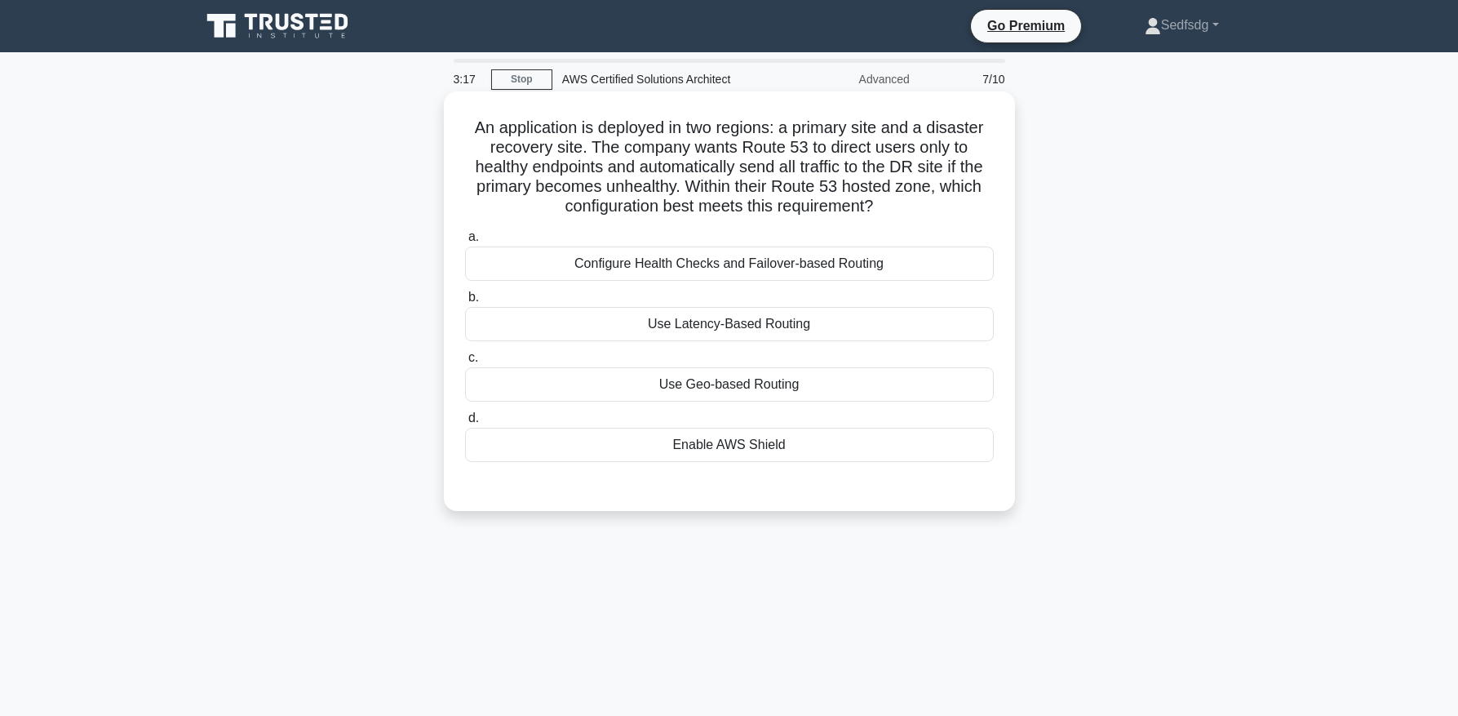
click at [735, 268] on div "Configure Health Checks and Failover-based Routing" at bounding box center [729, 263] width 529 height 34
click at [465, 242] on input "a. Configure Health Checks and Failover-based Routing" at bounding box center [465, 237] width 0 height 11
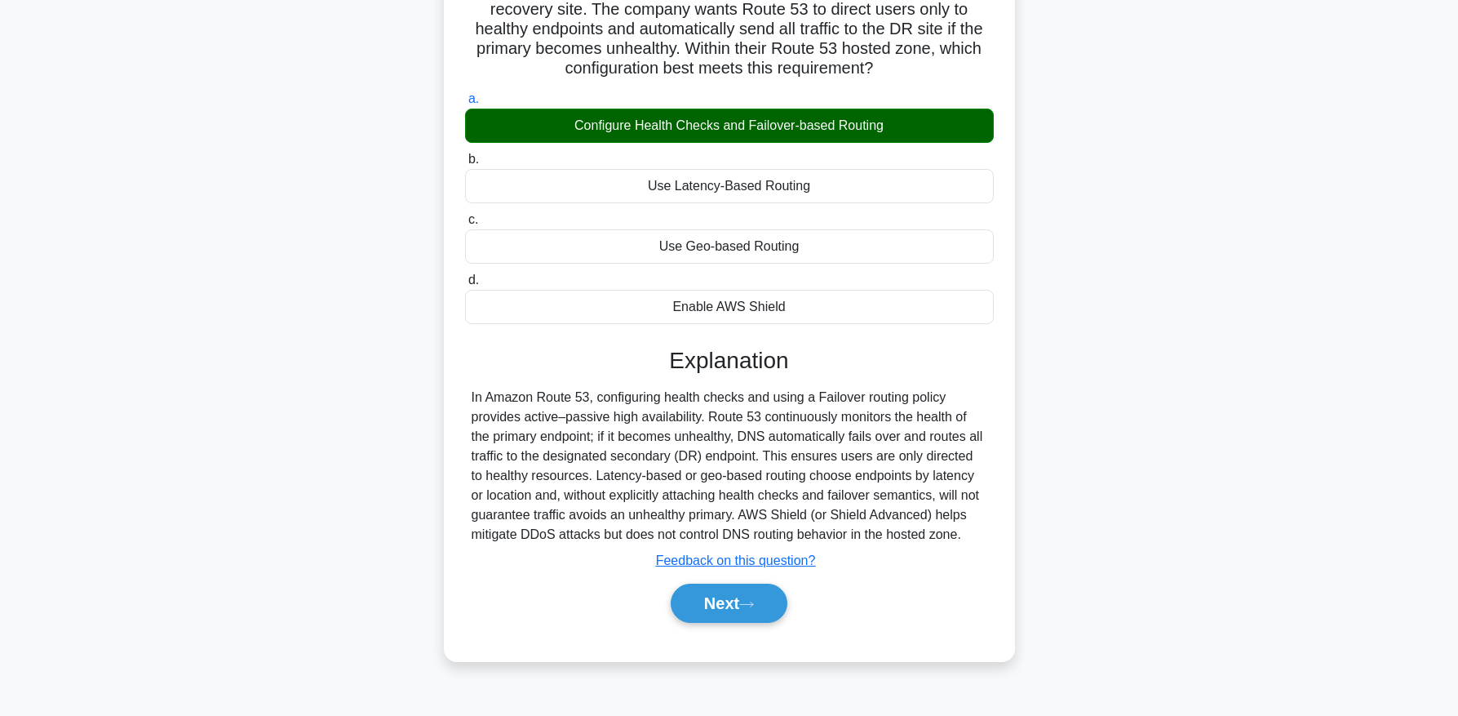
scroll to position [143, 0]
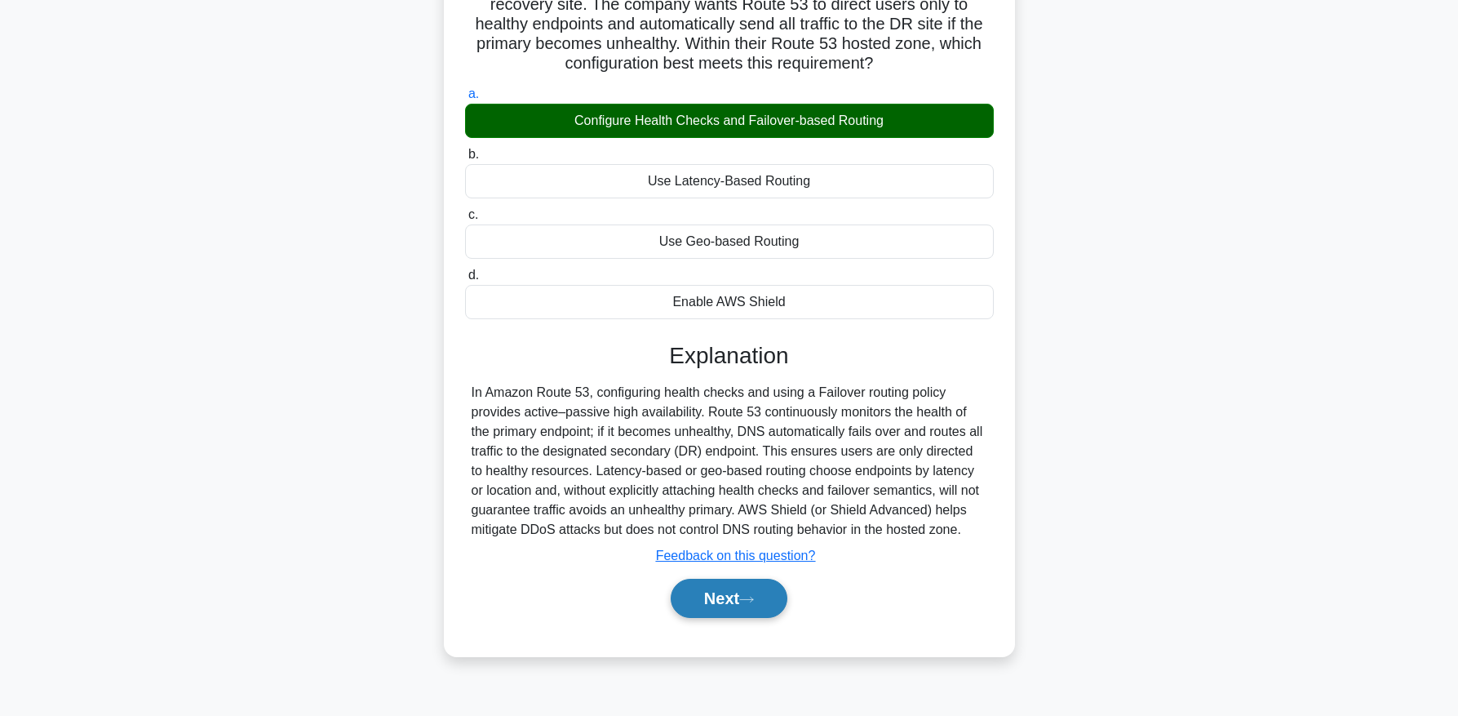
click at [727, 596] on button "Next" at bounding box center [729, 598] width 117 height 39
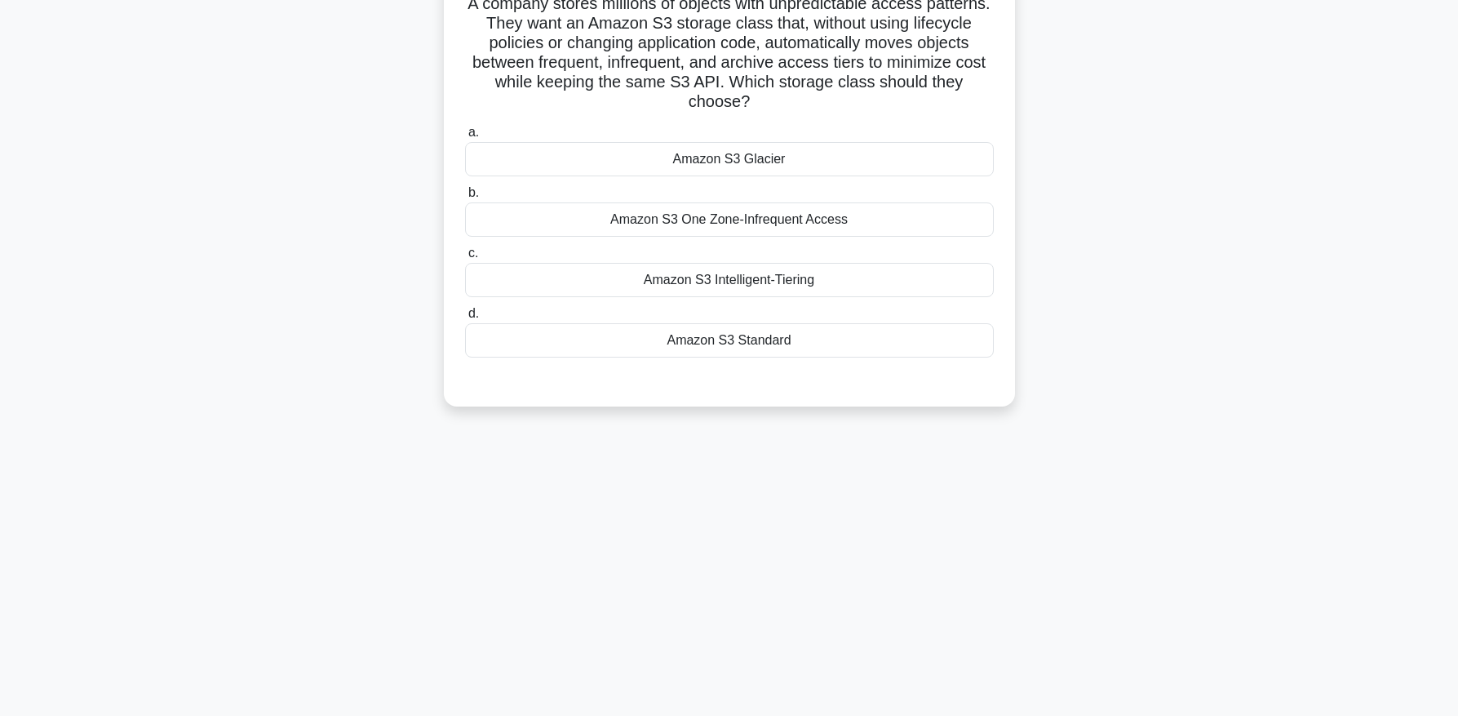
scroll to position [105, 0]
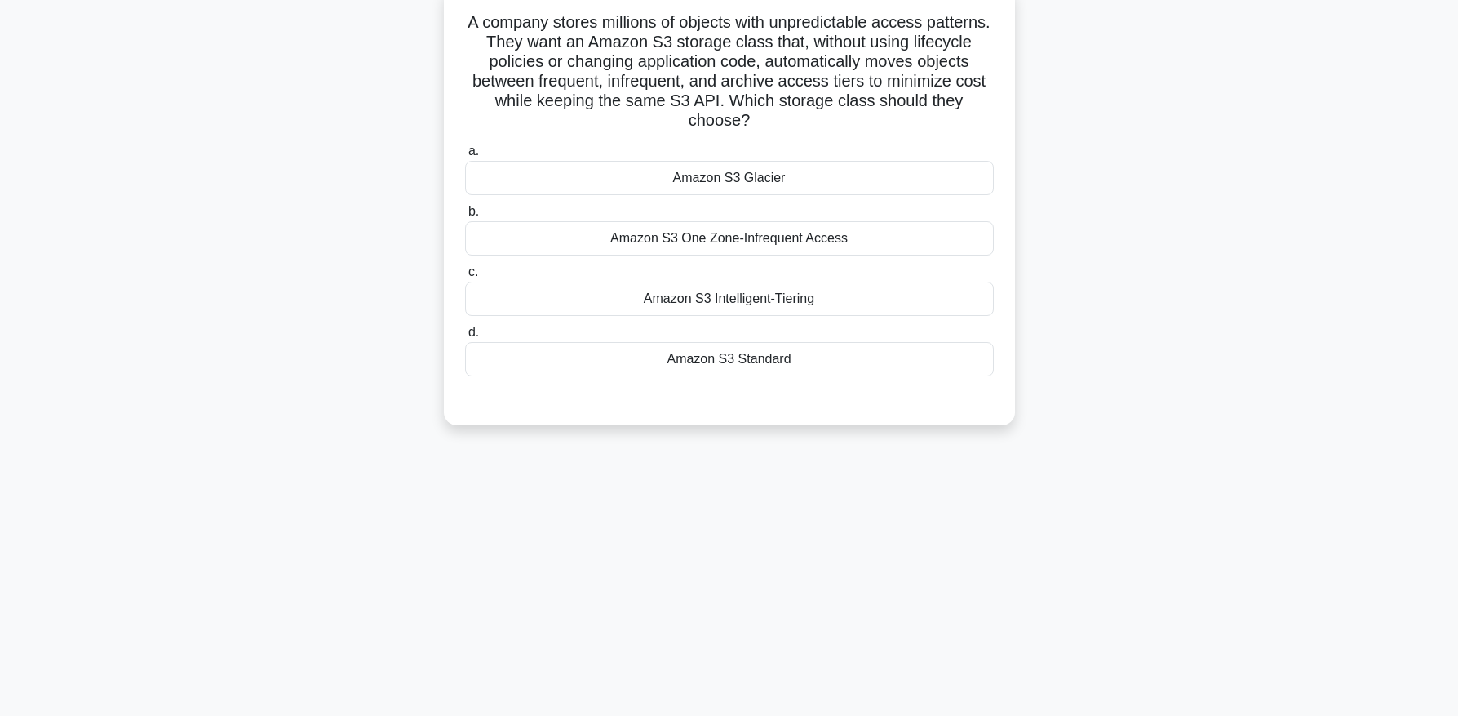
click at [574, 229] on div "Amazon S3 One Zone-Infrequent Access" at bounding box center [729, 238] width 529 height 34
click at [465, 217] on input "b. Amazon S3 One Zone-Infrequent Access" at bounding box center [465, 211] width 0 height 11
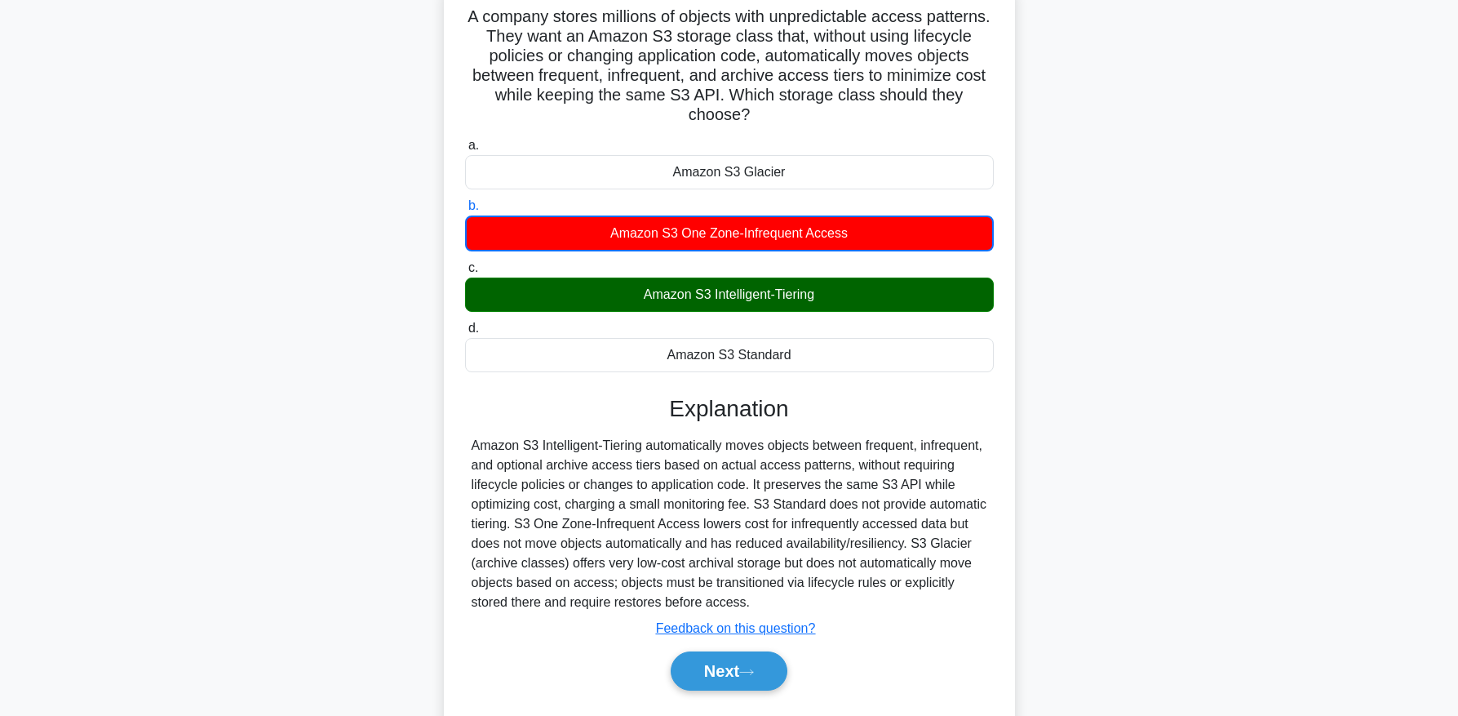
scroll to position [116, 0]
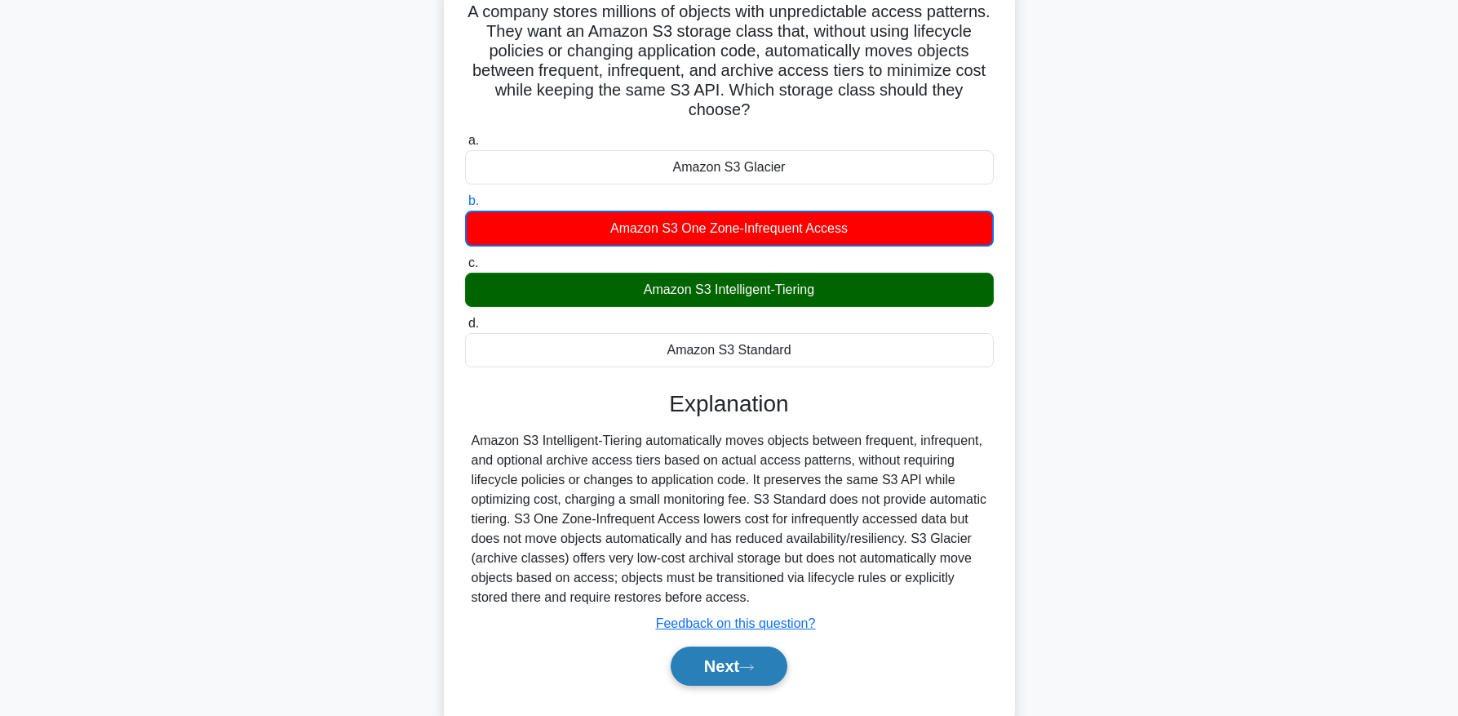
click at [769, 672] on button "Next" at bounding box center [729, 665] width 117 height 39
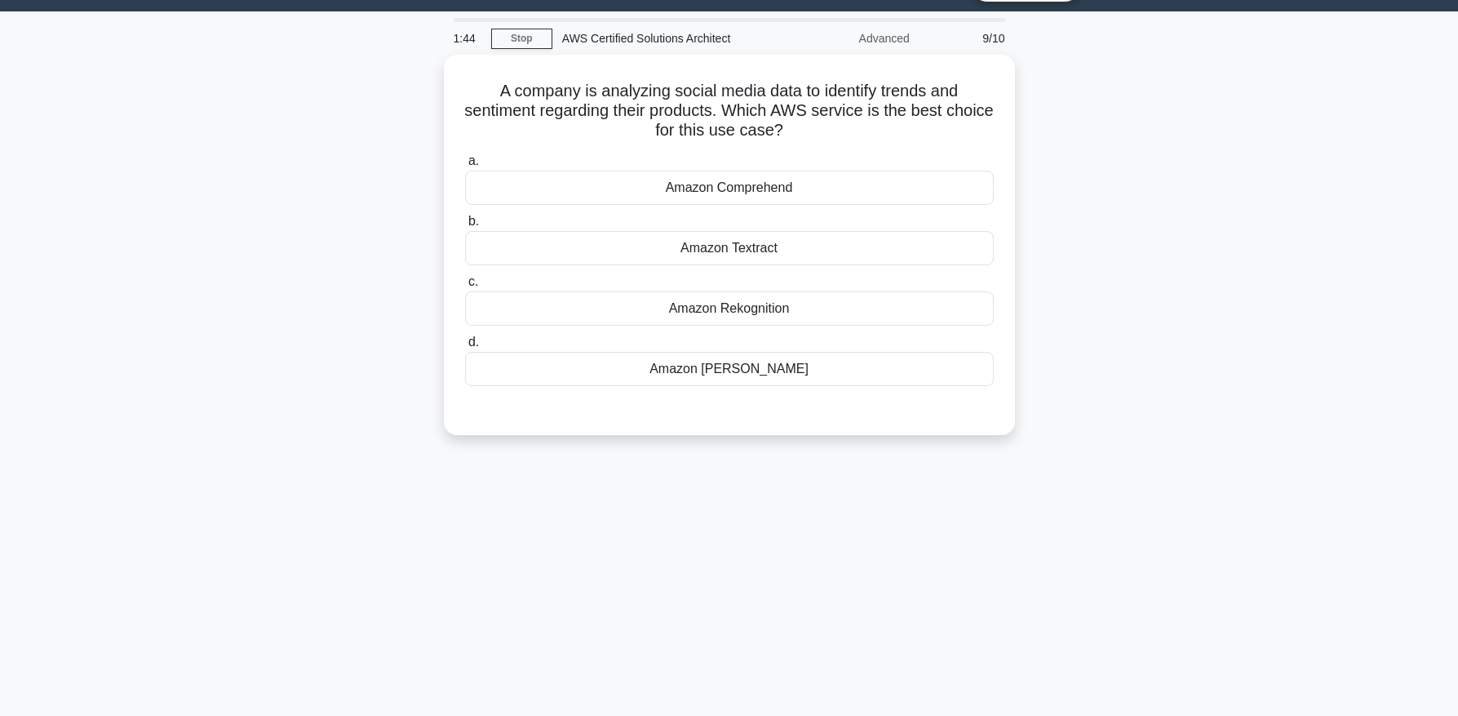
scroll to position [38, 0]
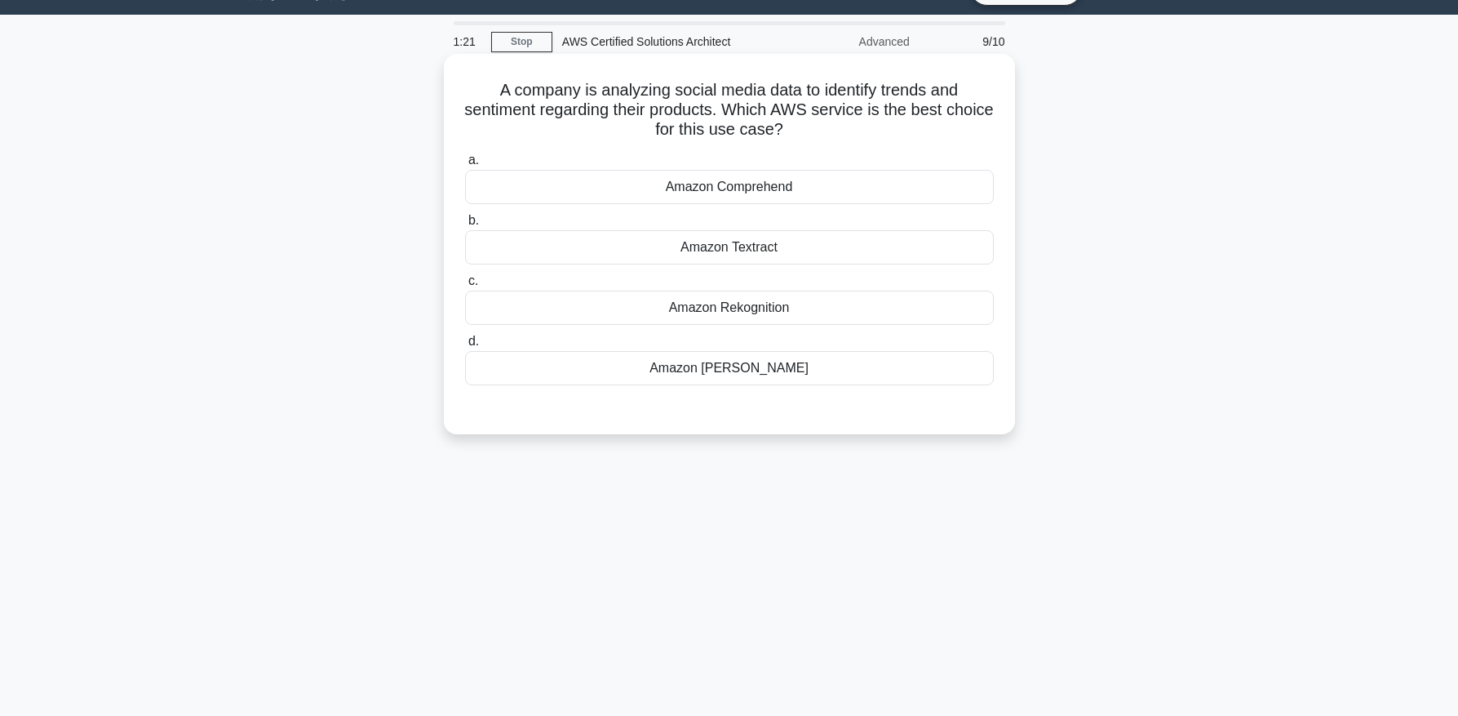
click at [713, 311] on div "Amazon Rekognition" at bounding box center [729, 307] width 529 height 34
click at [465, 286] on input "c. Amazon Rekognition" at bounding box center [465, 281] width 0 height 11
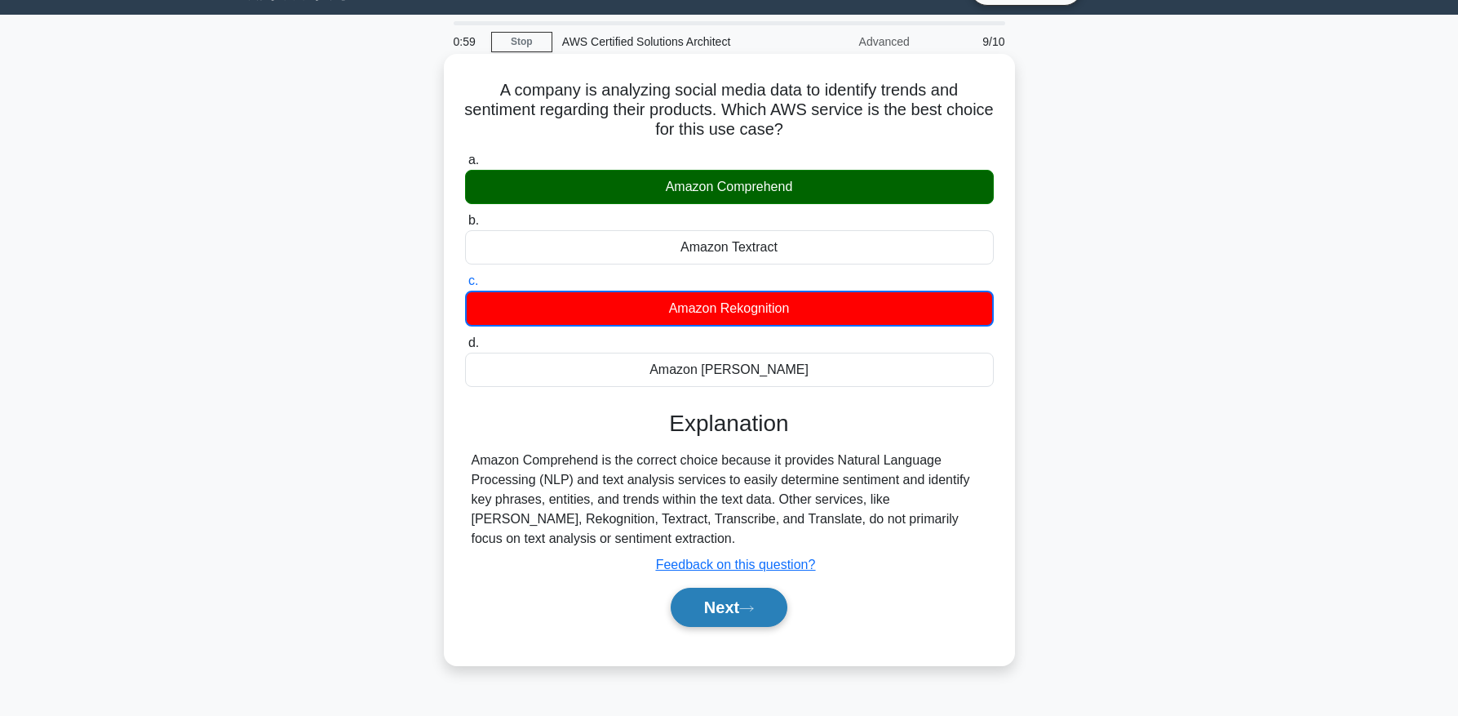
click at [725, 608] on button "Next" at bounding box center [729, 606] width 117 height 39
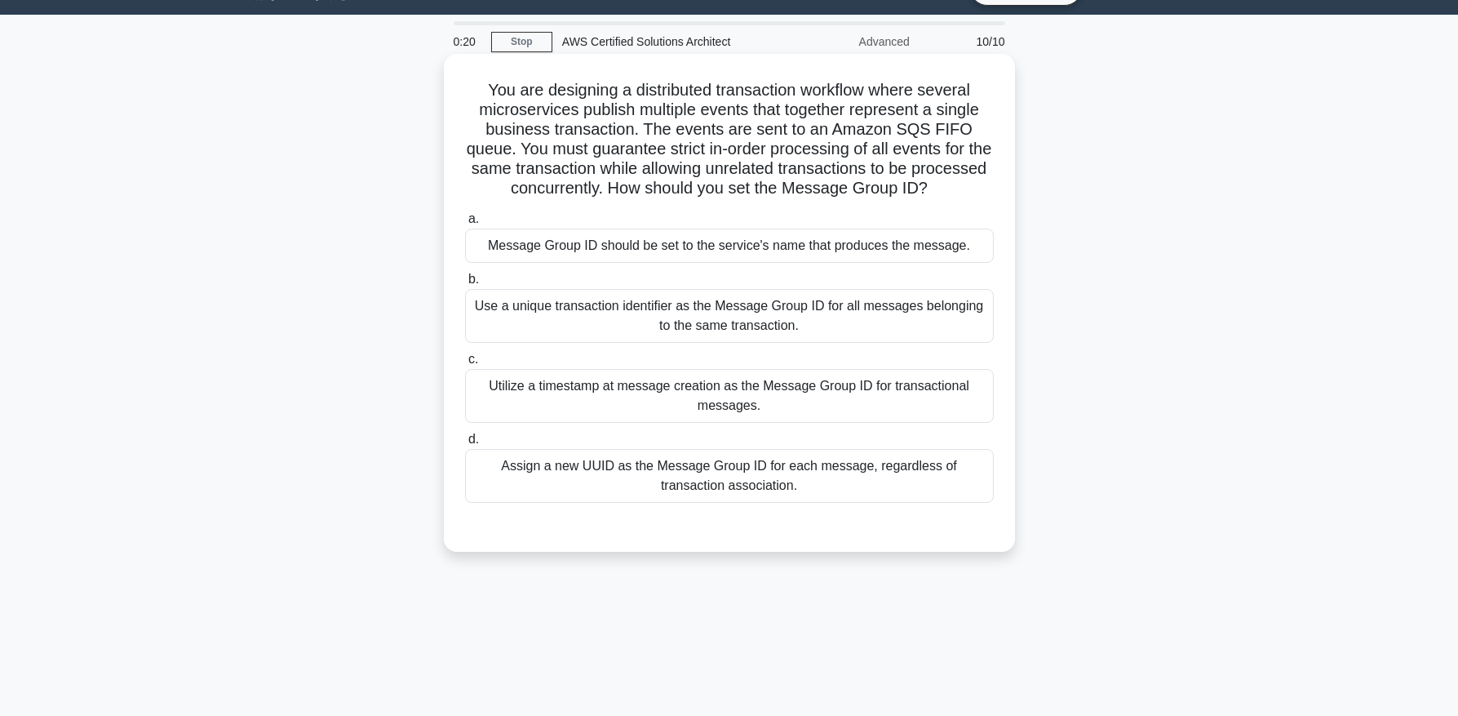
click at [725, 404] on div "Utilize a timestamp at message creation as the Message Group ID for transaction…" at bounding box center [729, 396] width 529 height 54
click at [465, 365] on input "c. Utilize a timestamp at message creation as the Message Group ID for transact…" at bounding box center [465, 359] width 0 height 11
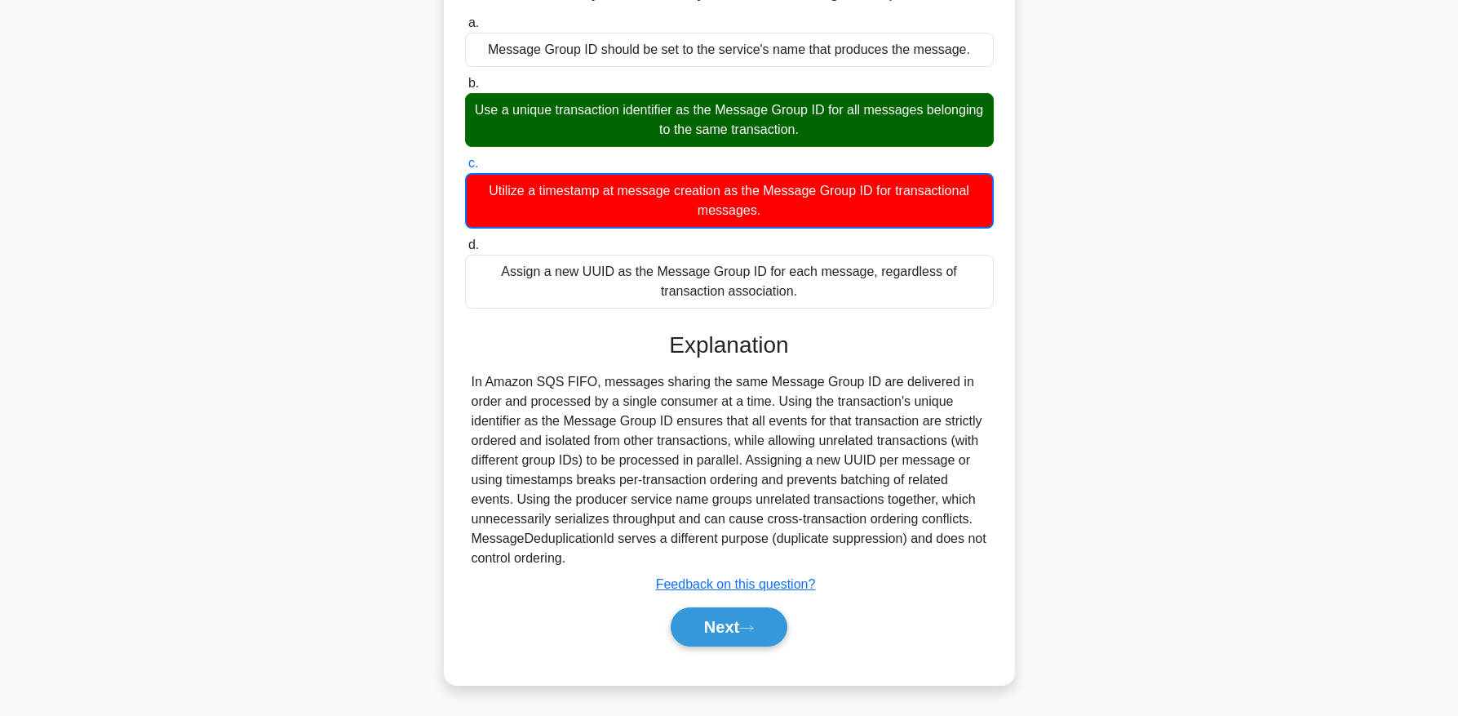
scroll to position [0, 0]
